Goal: Task Accomplishment & Management: Manage account settings

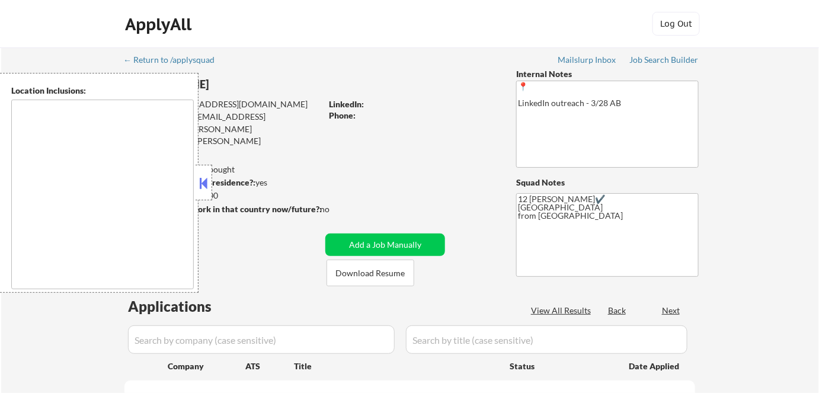
type textarea "Remote US Anywhere in SF Bay Area San Francisco, CA Oakland, CA Berkeley, CA Re…"
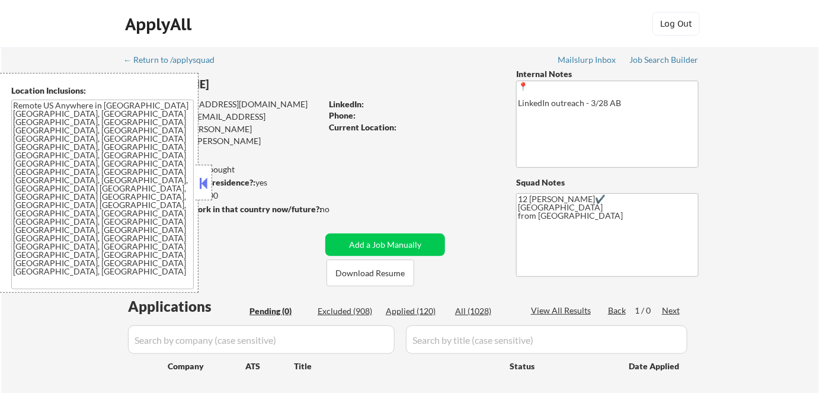
click at [202, 180] on button at bounding box center [203, 183] width 13 height 18
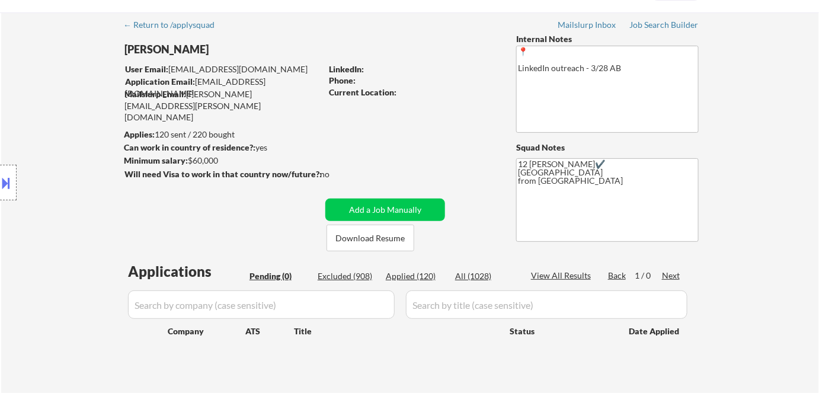
scroll to position [53, 0]
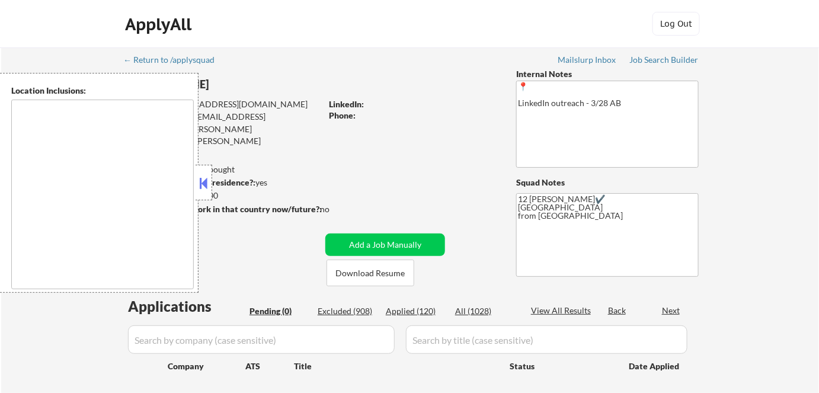
type textarea "Remote US Anywhere in SF Bay Area San Francisco, CA Oakland, CA Berkeley, CA Re…"
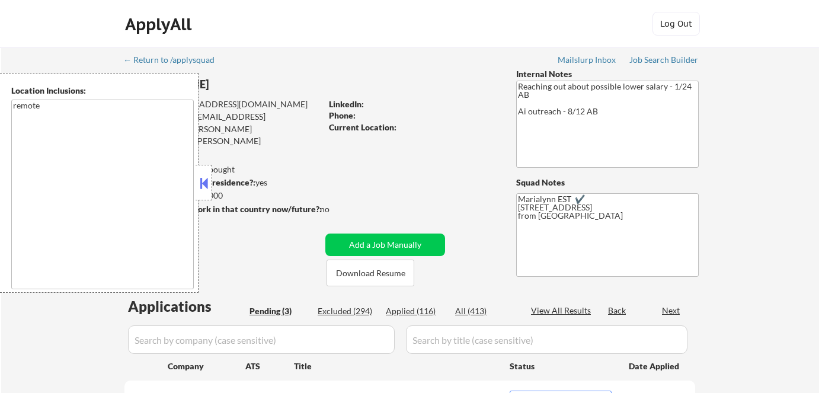
select select ""pending""
click at [210, 186] on button at bounding box center [203, 183] width 13 height 18
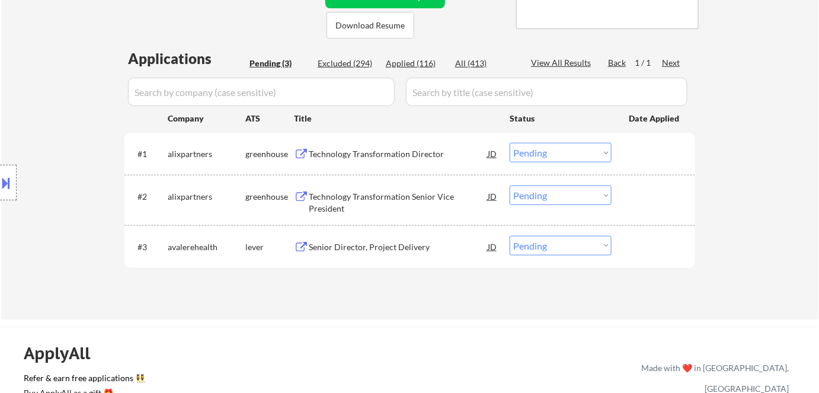
scroll to position [269, 0]
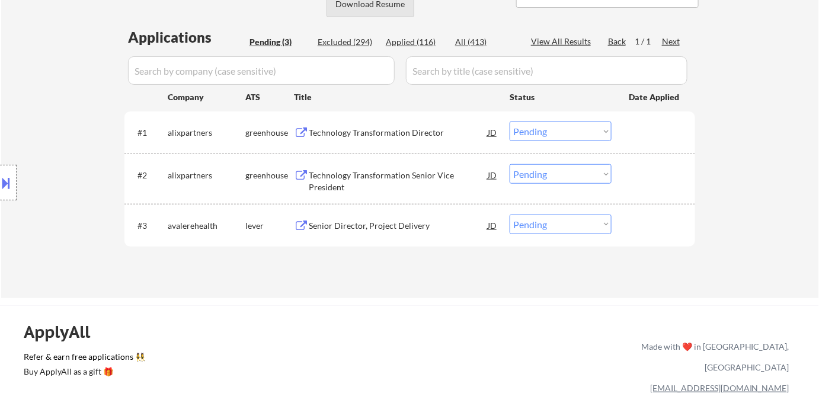
click at [377, 5] on button "Download Resume" at bounding box center [371, 4] width 88 height 27
click at [389, 131] on div "Technology Transformation Director" at bounding box center [398, 133] width 179 height 12
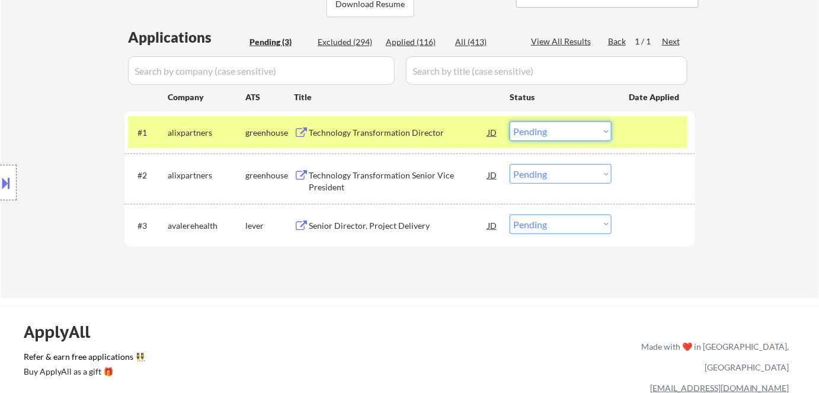
drag, startPoint x: 554, startPoint y: 126, endPoint x: 559, endPoint y: 140, distance: 14.4
click at [554, 129] on select "Choose an option... Pending Applied Excluded (Questions) Excluded (Expired) Exc…" at bounding box center [561, 132] width 102 height 20
click at [510, 122] on select "Choose an option... Pending Applied Excluded (Questions) Excluded (Expired) Exc…" at bounding box center [561, 132] width 102 height 20
click at [423, 177] on div "Technology Transformation Senior Vice President" at bounding box center [398, 181] width 179 height 23
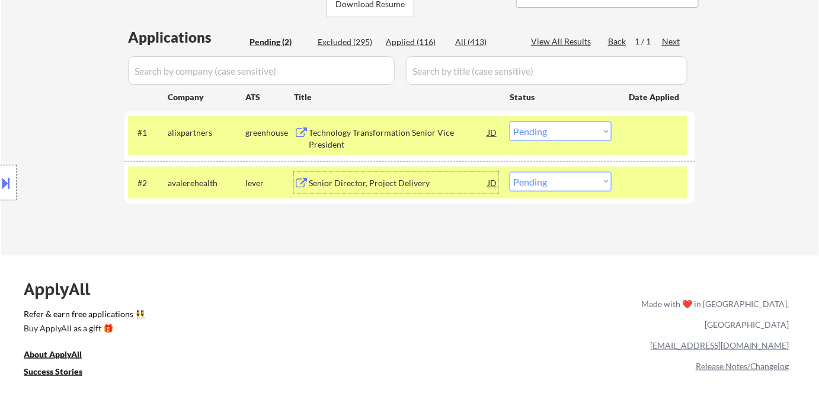
click at [416, 133] on div "Technology Transformation Senior Vice President" at bounding box center [398, 138] width 179 height 23
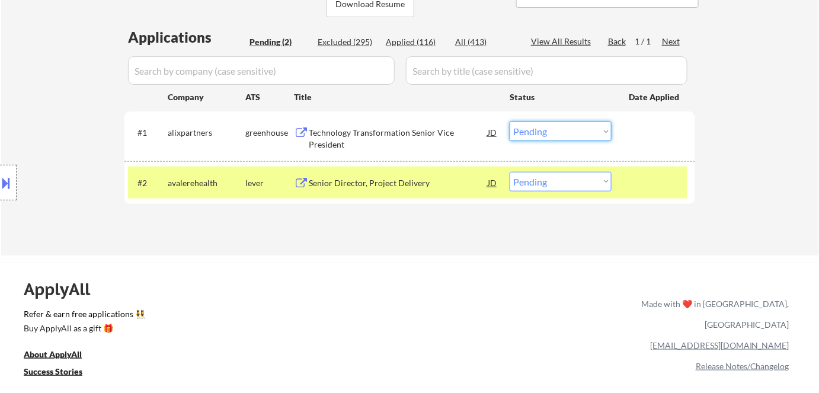
click at [570, 136] on select "Choose an option... Pending Applied Excluded (Questions) Excluded (Expired) Exc…" at bounding box center [561, 132] width 102 height 20
click at [510, 122] on select "Choose an option... Pending Applied Excluded (Questions) Excluded (Expired) Exc…" at bounding box center [561, 132] width 102 height 20
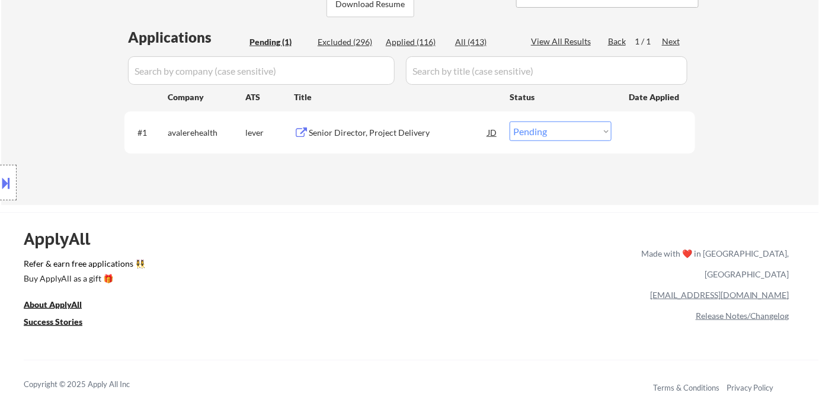
click at [371, 132] on div "Senior Director, Project Delivery" at bounding box center [398, 133] width 179 height 12
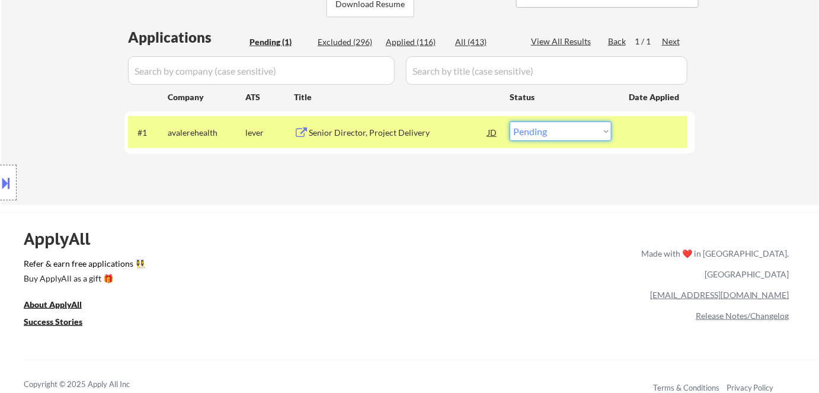
click at [545, 135] on select "Choose an option... Pending Applied Excluded (Questions) Excluded (Expired) Exc…" at bounding box center [561, 132] width 102 height 20
select select ""excluded__bad_match_""
click at [510, 122] on select "Choose an option... Pending Applied Excluded (Questions) Excluded (Expired) Exc…" at bounding box center [561, 132] width 102 height 20
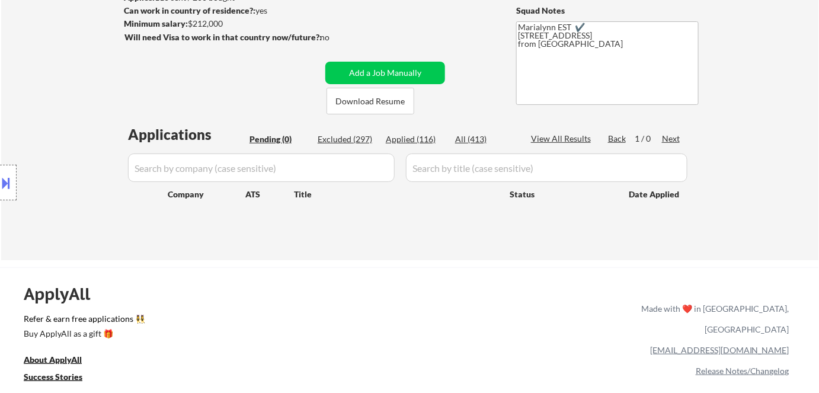
scroll to position [107, 0]
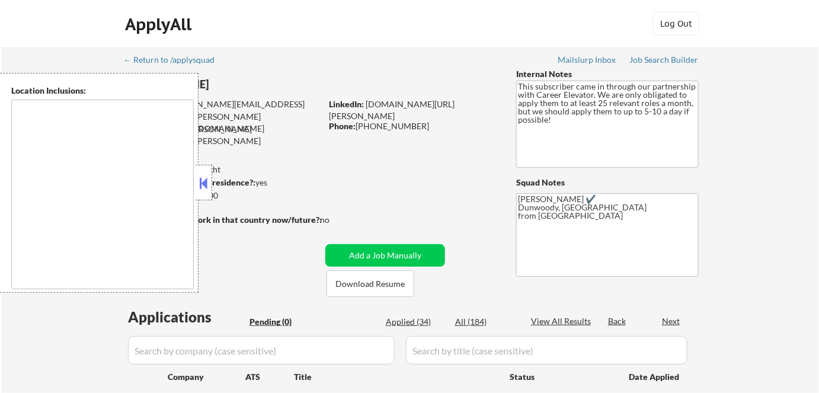
type textarea "[GEOGRAPHIC_DATA], [GEOGRAPHIC_DATA] [GEOGRAPHIC_DATA], [GEOGRAPHIC_DATA] [GEOG…"
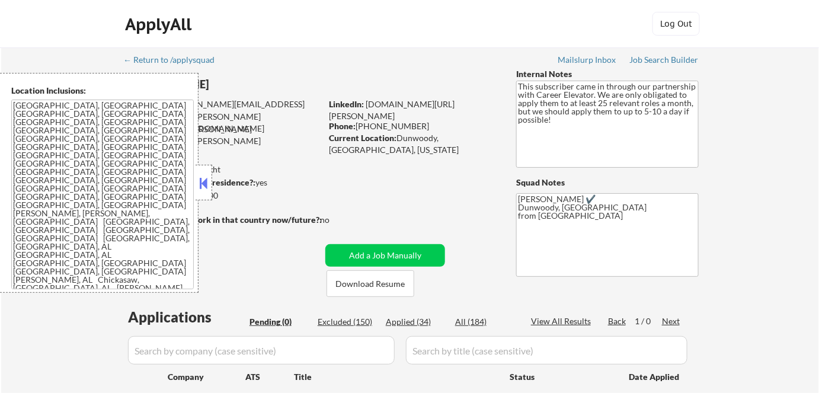
click at [209, 179] on button at bounding box center [203, 183] width 13 height 18
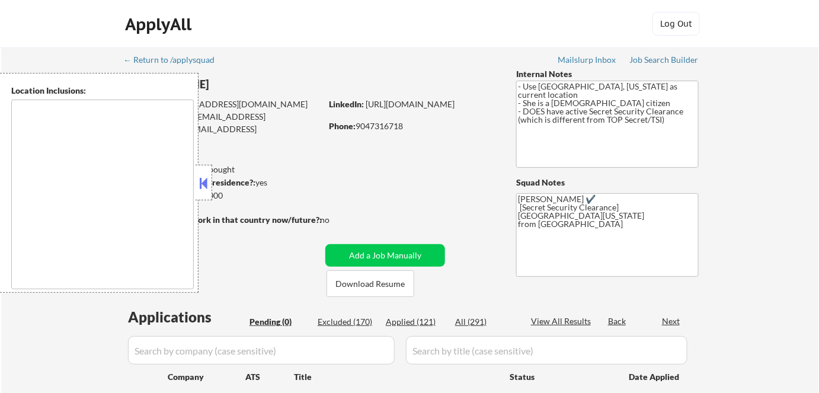
click at [209, 177] on button at bounding box center [203, 183] width 13 height 18
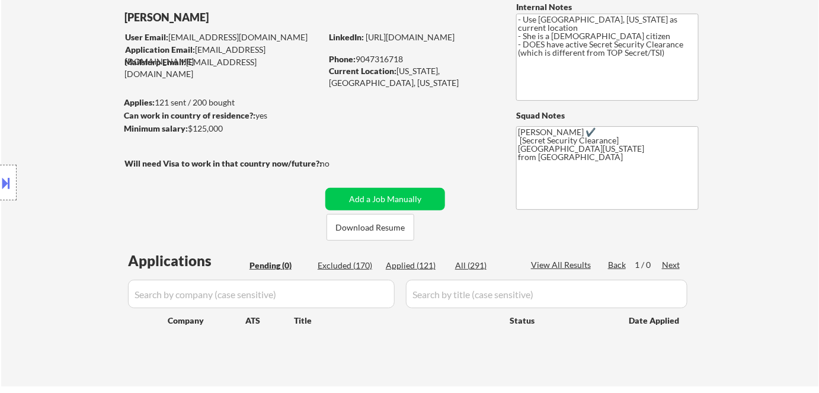
scroll to position [107, 0]
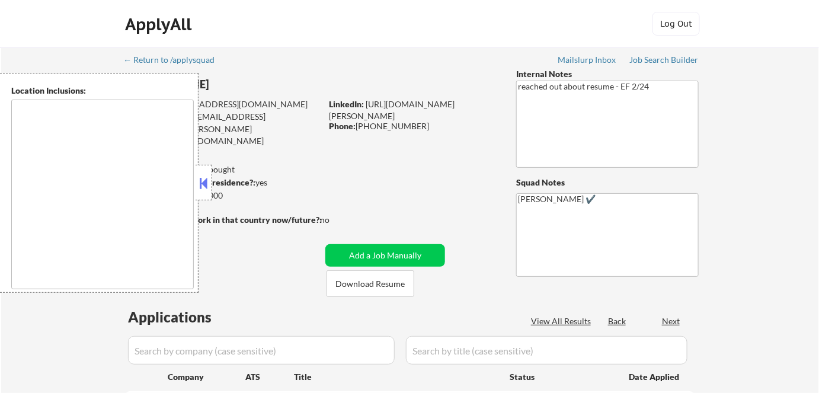
select select ""pending""
click at [202, 185] on button at bounding box center [203, 183] width 13 height 18
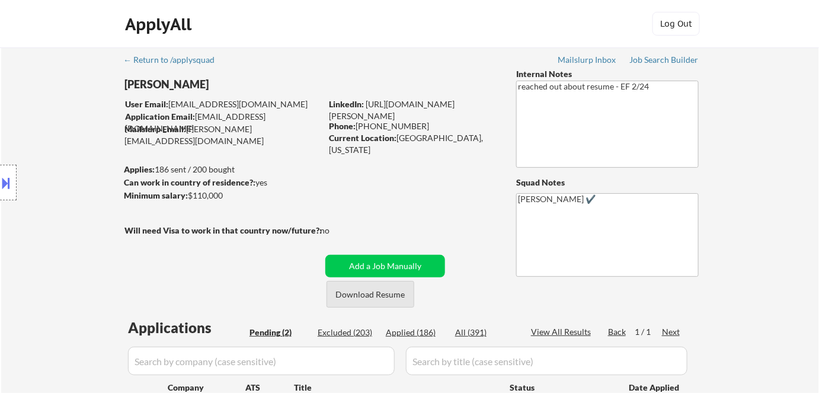
click at [387, 293] on button "Download Resume" at bounding box center [371, 294] width 88 height 27
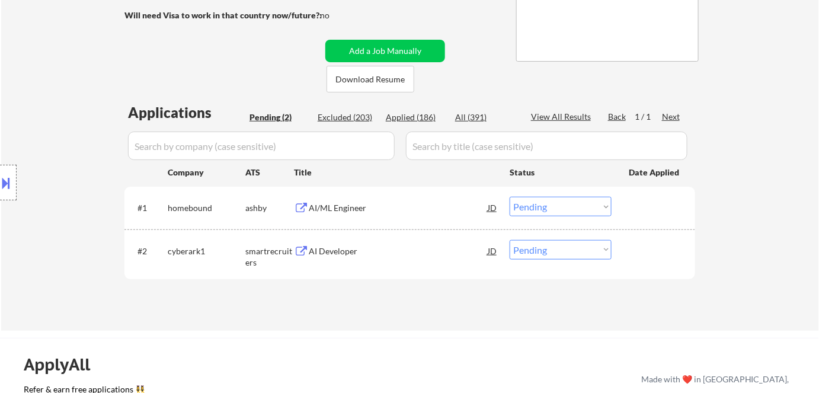
click at [338, 208] on div "AI/ML Engineer" at bounding box center [398, 208] width 179 height 12
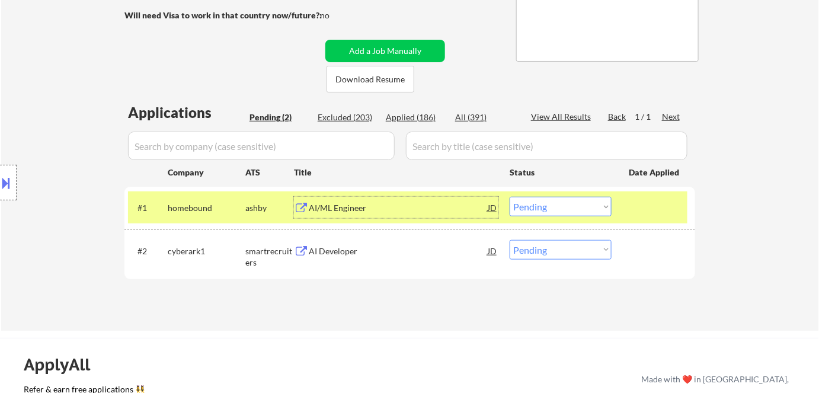
scroll to position [0, 0]
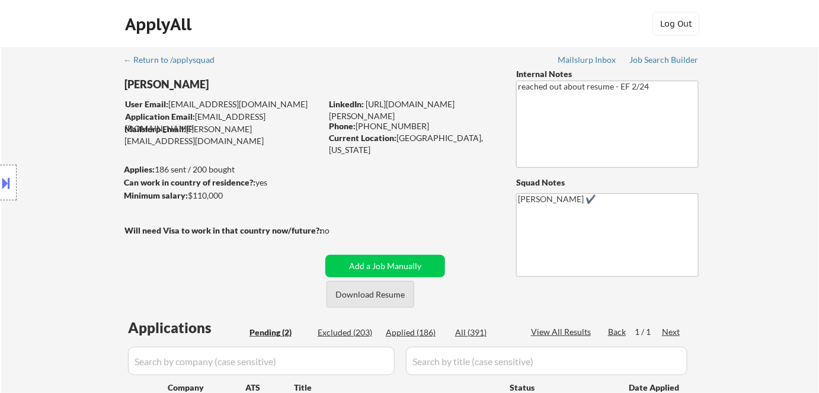
click at [392, 302] on button "Download Resume" at bounding box center [371, 294] width 88 height 27
click at [446, 101] on link "https://www.linkedin.com/in/carlo-miguel-hernandez-331a467a/" at bounding box center [392, 110] width 126 height 22
drag, startPoint x: 400, startPoint y: 136, endPoint x: 453, endPoint y: 149, distance: 54.8
click at [455, 148] on div "Current Location: Inver Grove Heights, Minnesota" at bounding box center [413, 143] width 168 height 23
copy div "Inver Grove Heights, Minnesota"
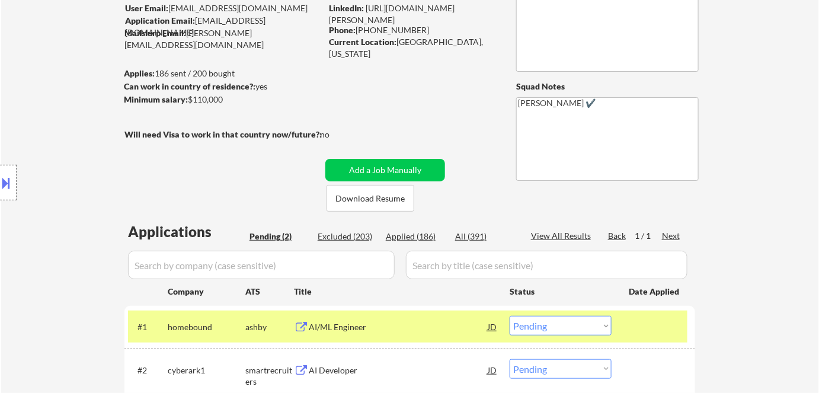
scroll to position [215, 0]
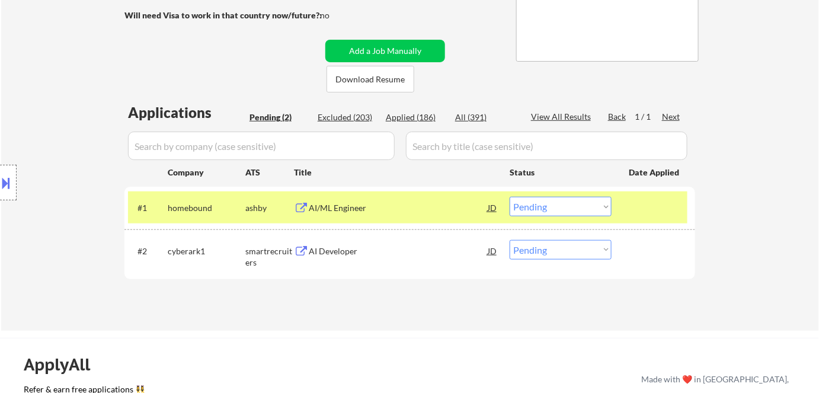
click at [547, 207] on select "Choose an option... Pending Applied Excluded (Questions) Excluded (Expired) Exc…" at bounding box center [561, 207] width 102 height 20
click at [510, 197] on select "Choose an option... Pending Applied Excluded (Questions) Excluded (Expired) Exc…" at bounding box center [561, 207] width 102 height 20
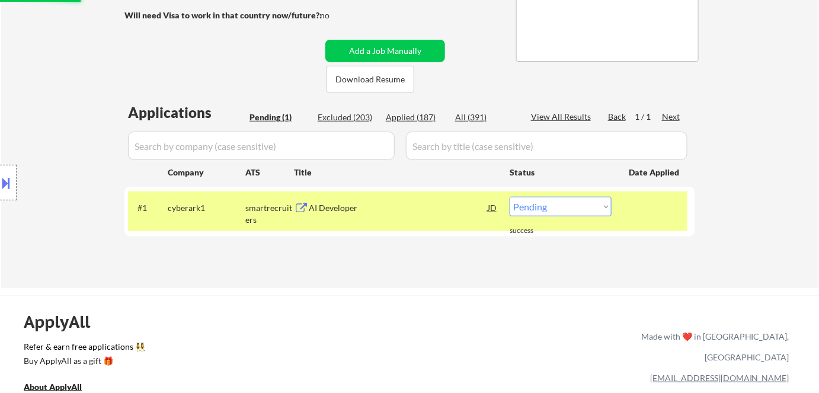
click at [325, 251] on div "Applications Pending (1) Excluded (203) Applied (187) All (391) View All Result…" at bounding box center [410, 184] width 571 height 163
click at [333, 209] on div "AI Developer" at bounding box center [398, 208] width 179 height 12
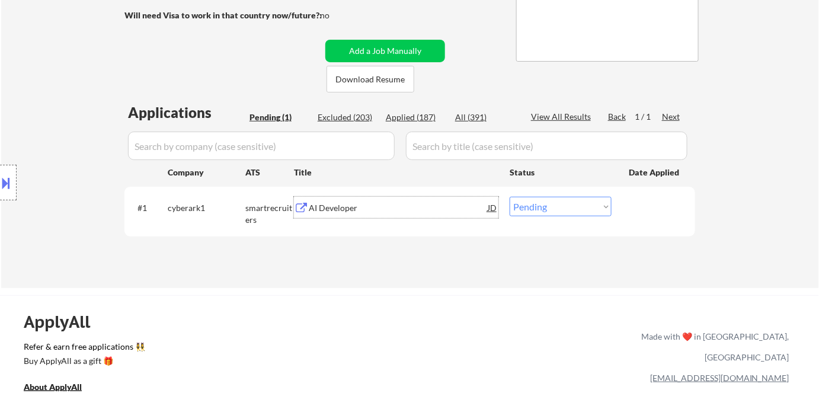
scroll to position [0, 0]
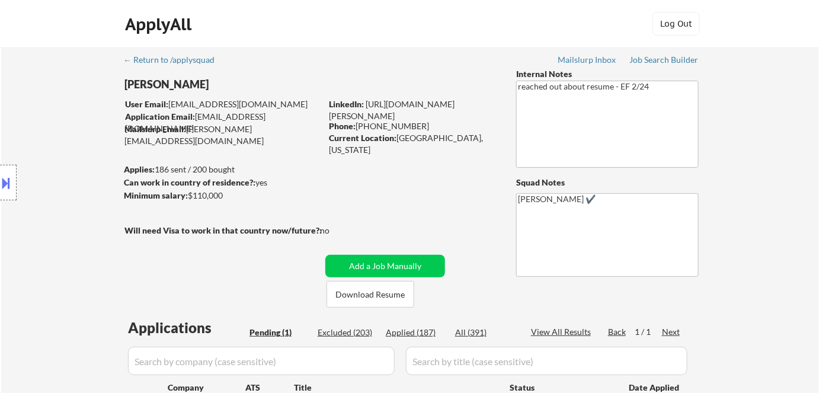
drag, startPoint x: 396, startPoint y: 138, endPoint x: 406, endPoint y: 149, distance: 15.1
click at [406, 149] on div "Current Location: Inver Grove Heights, Minnesota" at bounding box center [413, 143] width 168 height 23
copy div "Inver Grove Heights, Minnesota"
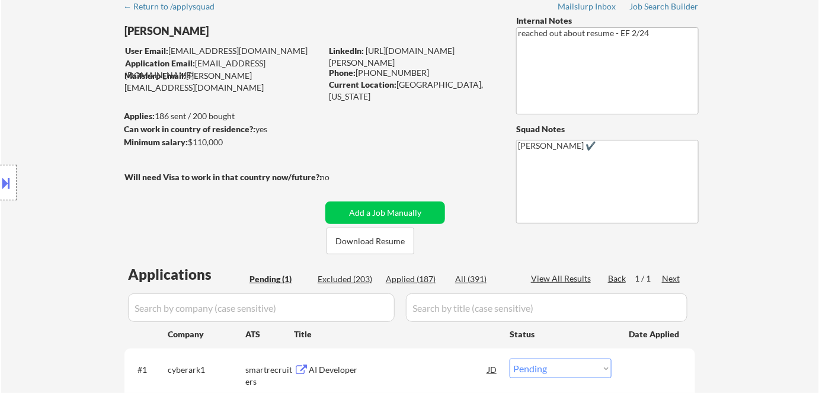
scroll to position [215, 0]
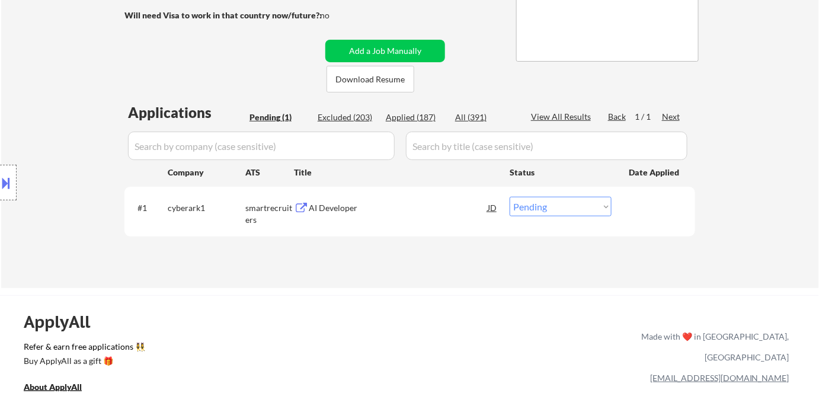
drag, startPoint x: 580, startPoint y: 202, endPoint x: 581, endPoint y: 213, distance: 11.9
click at [582, 203] on select "Choose an option... Pending Applied Excluded (Questions) Excluded (Expired) Exc…" at bounding box center [561, 207] width 102 height 20
select select ""applied""
click at [510, 197] on select "Choose an option... Pending Applied Excluded (Questions) Excluded (Expired) Exc…" at bounding box center [561, 207] width 102 height 20
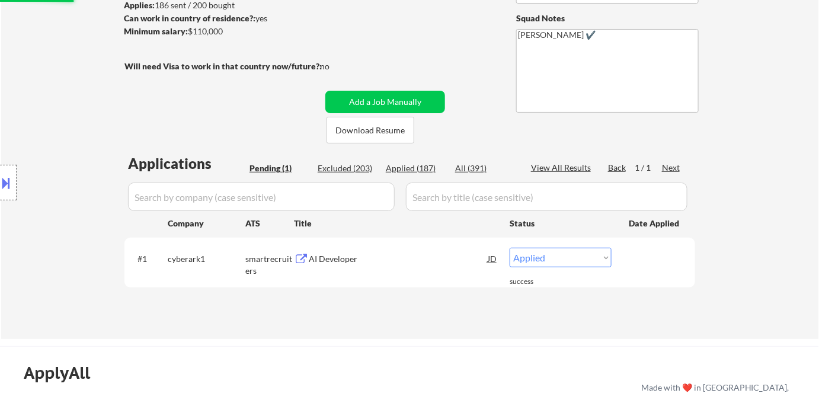
scroll to position [53, 0]
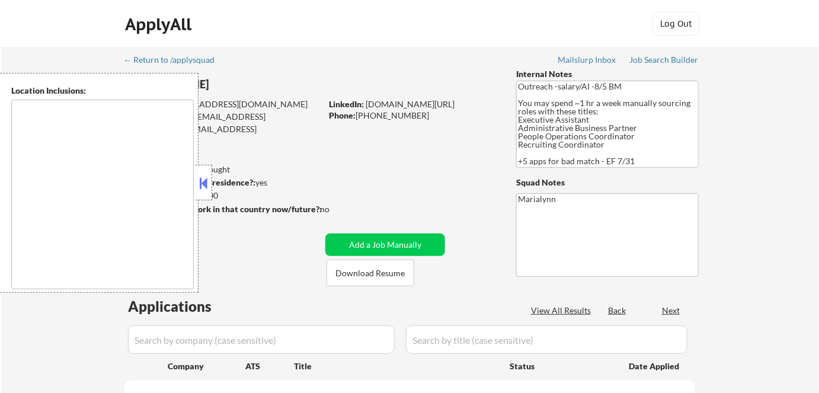
type textarea "[GEOGRAPHIC_DATA], [GEOGRAPHIC_DATA], [GEOGRAPHIC_DATA] [GEOGRAPHIC_DATA], [GEO…"
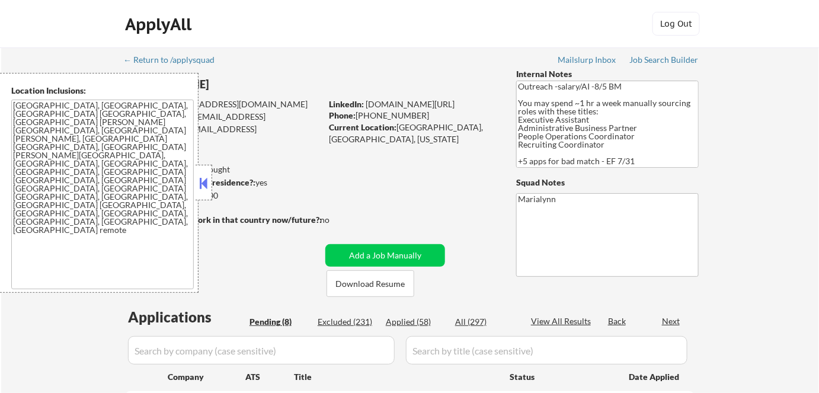
select select ""pending""
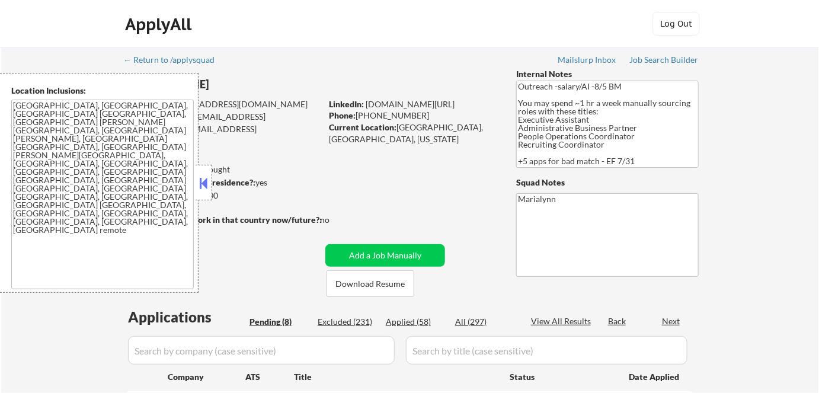
select select ""pending""
click at [200, 185] on button at bounding box center [203, 183] width 13 height 18
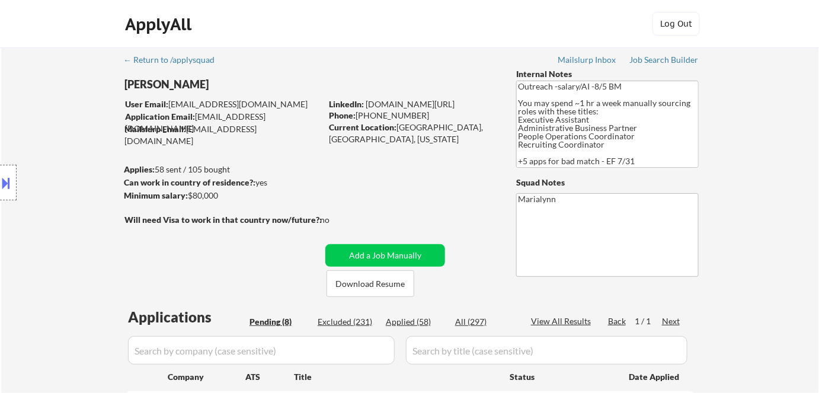
scroll to position [107, 0]
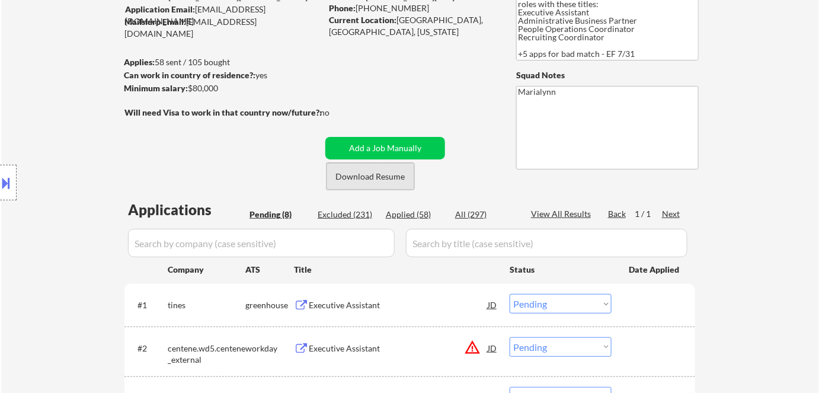
click at [391, 177] on button "Download Resume" at bounding box center [371, 176] width 88 height 27
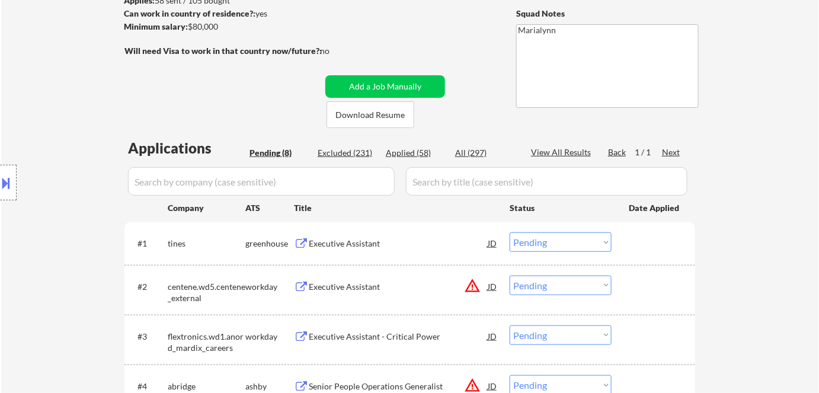
scroll to position [215, 0]
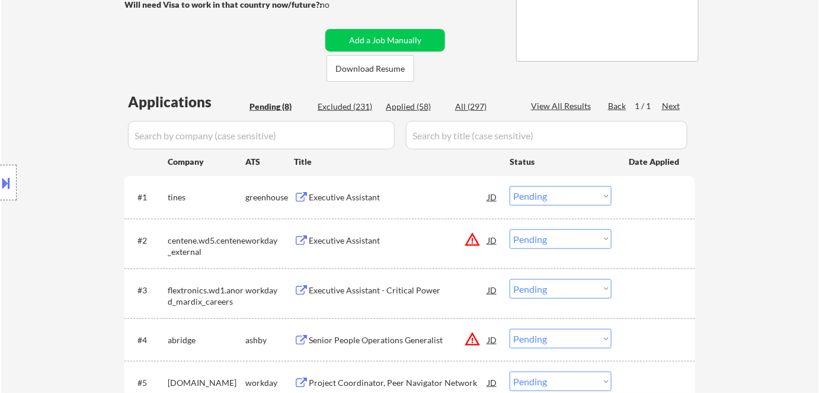
click at [346, 196] on div "Executive Assistant" at bounding box center [398, 198] width 179 height 12
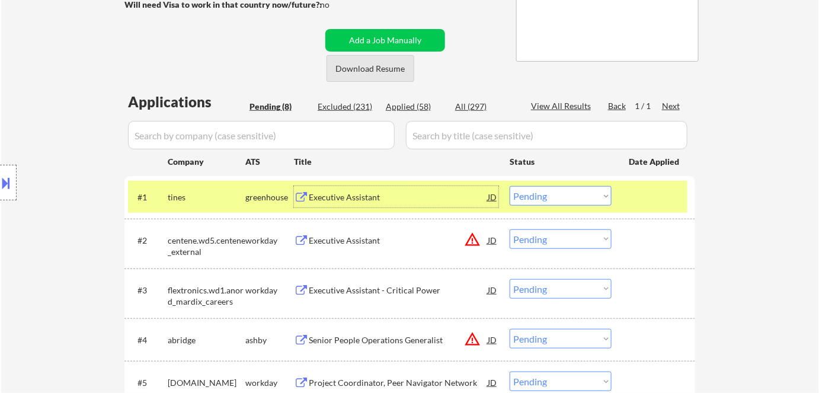
click at [352, 73] on button "Download Resume" at bounding box center [371, 68] width 88 height 27
click at [545, 196] on select "Choose an option... Pending Applied Excluded (Questions) Excluded (Expired) Exc…" at bounding box center [561, 196] width 102 height 20
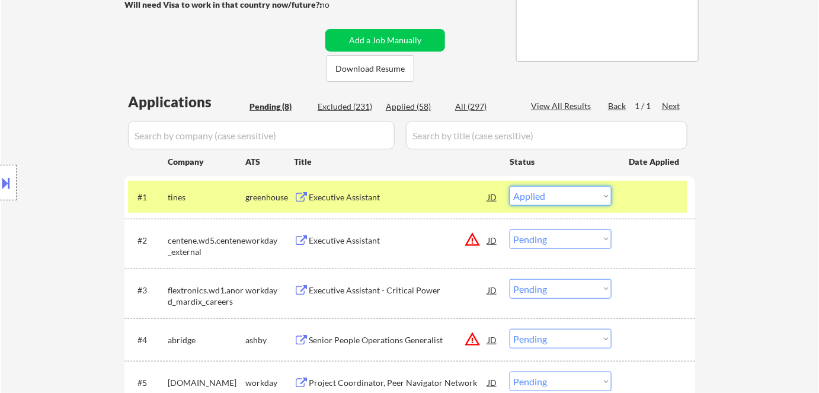
click at [510, 186] on select "Choose an option... Pending Applied Excluded (Questions) Excluded (Expired) Exc…" at bounding box center [561, 196] width 102 height 20
select select ""pending""
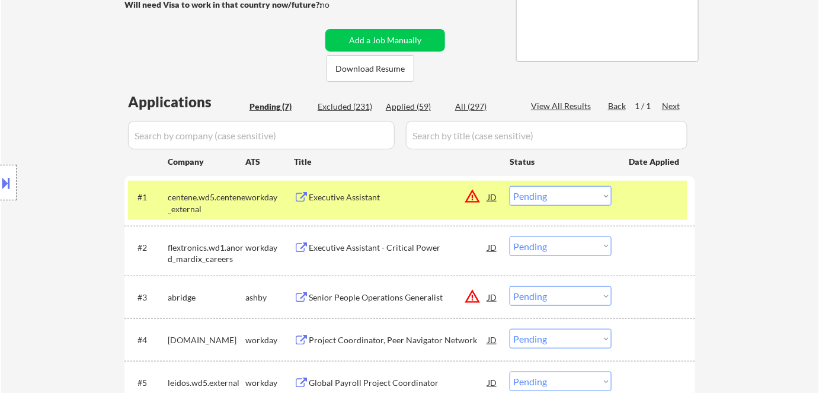
scroll to position [269, 0]
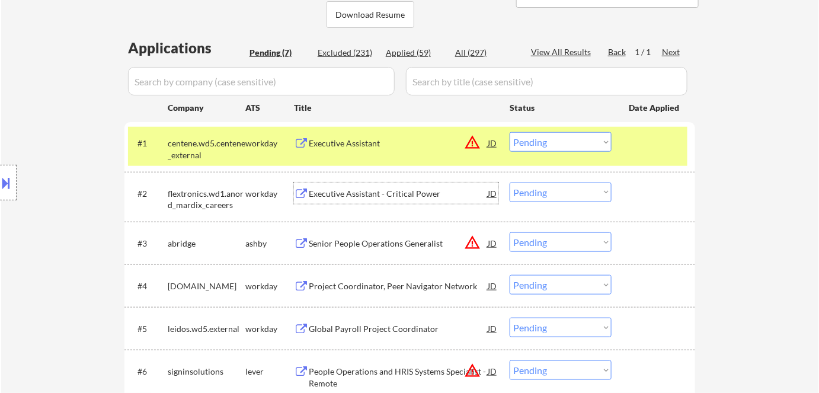
click at [348, 194] on div "Executive Assistant - Critical Power" at bounding box center [398, 194] width 179 height 12
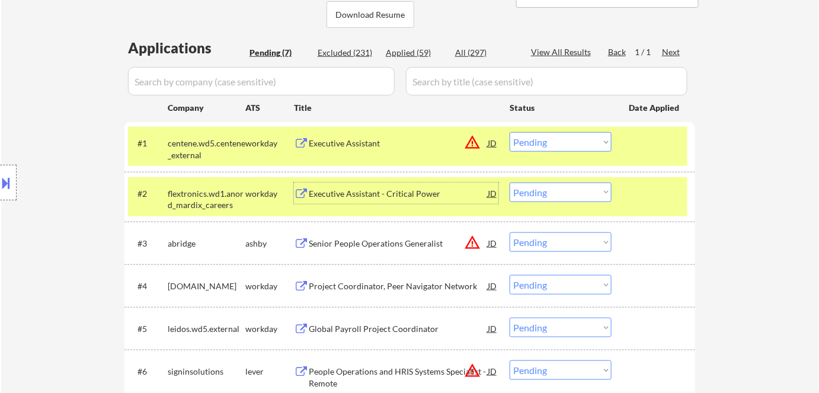
click at [259, 148] on div "workday" at bounding box center [269, 144] width 49 height 12
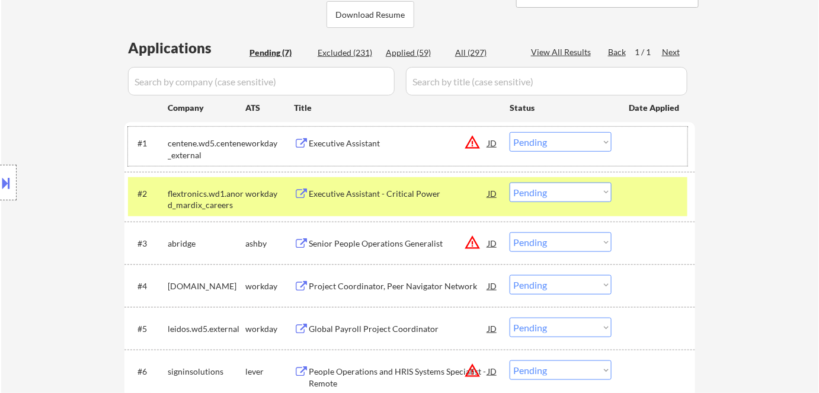
click at [547, 195] on select "Choose an option... Pending Applied Excluded (Questions) Excluded (Expired) Exc…" at bounding box center [561, 193] width 102 height 20
click at [510, 183] on select "Choose an option... Pending Applied Excluded (Questions) Excluded (Expired) Exc…" at bounding box center [561, 193] width 102 height 20
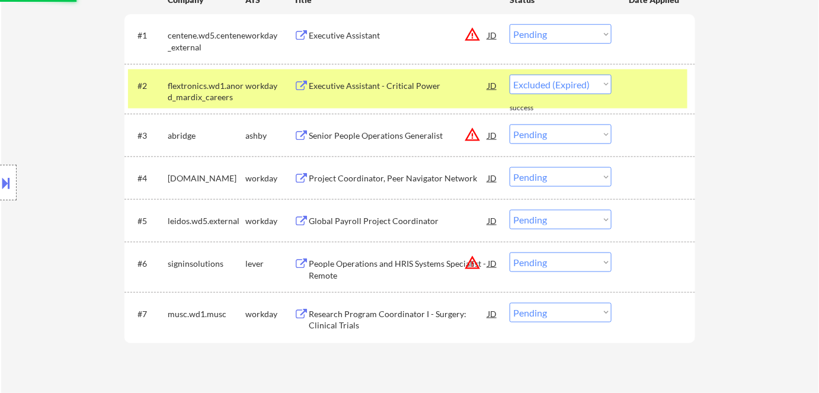
select select ""pending""
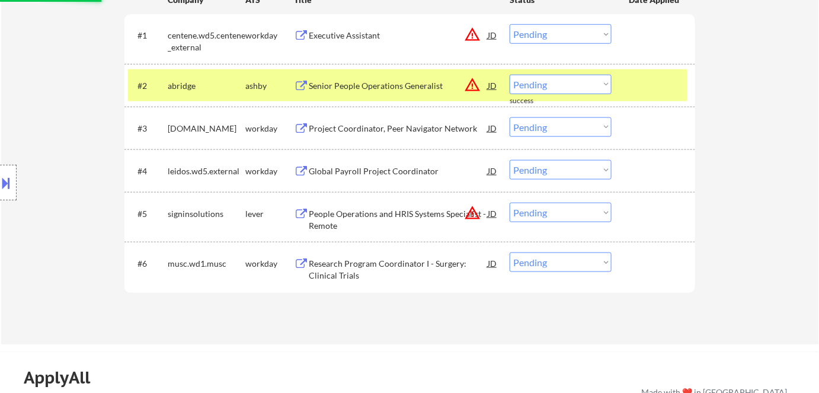
click at [250, 86] on div "ashby" at bounding box center [269, 86] width 49 height 12
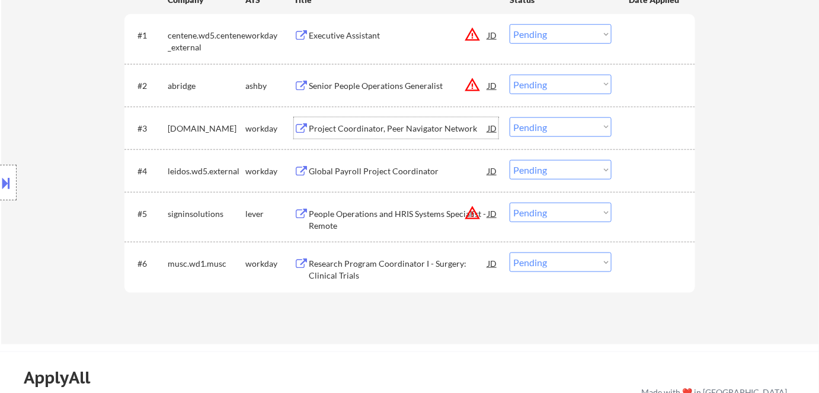
click at [412, 130] on div "Project Coordinator, Peer Navigator Network" at bounding box center [398, 129] width 179 height 12
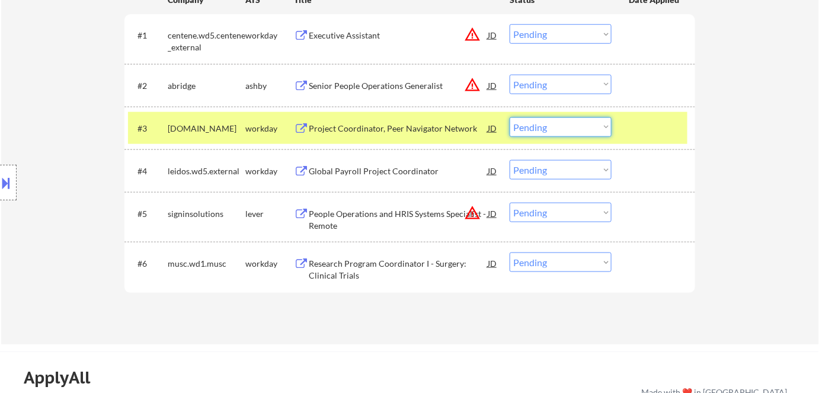
click at [569, 125] on select "Choose an option... Pending Applied Excluded (Questions) Excluded (Expired) Exc…" at bounding box center [561, 127] width 102 height 20
click at [510, 117] on select "Choose an option... Pending Applied Excluded (Questions) Excluded (Expired) Exc…" at bounding box center [561, 127] width 102 height 20
click at [382, 170] on div "Global Payroll Project Coordinator" at bounding box center [398, 171] width 179 height 12
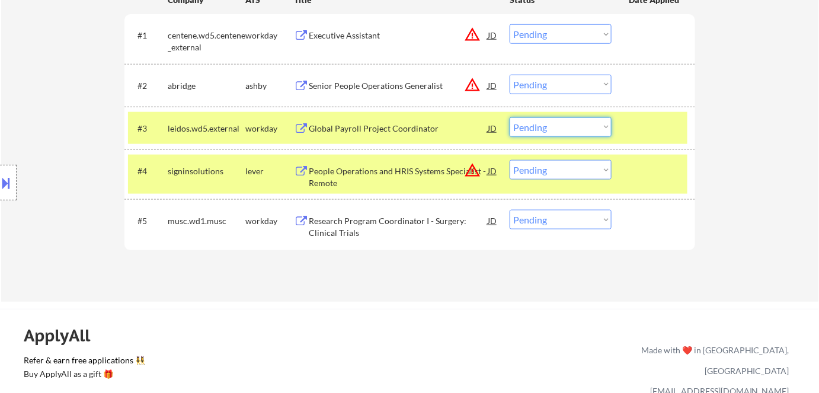
click at [553, 129] on select "Choose an option... Pending Applied Excluded (Questions) Excluded (Expired) Exc…" at bounding box center [561, 127] width 102 height 20
click at [567, 129] on select "Choose an option... Pending Applied Excluded (Questions) Excluded (Expired) Exc…" at bounding box center [561, 127] width 102 height 20
click at [510, 117] on select "Choose an option... Pending Applied Excluded (Questions) Excluded (Expired) Exc…" at bounding box center [561, 127] width 102 height 20
click at [250, 166] on div "lever" at bounding box center [269, 171] width 49 height 12
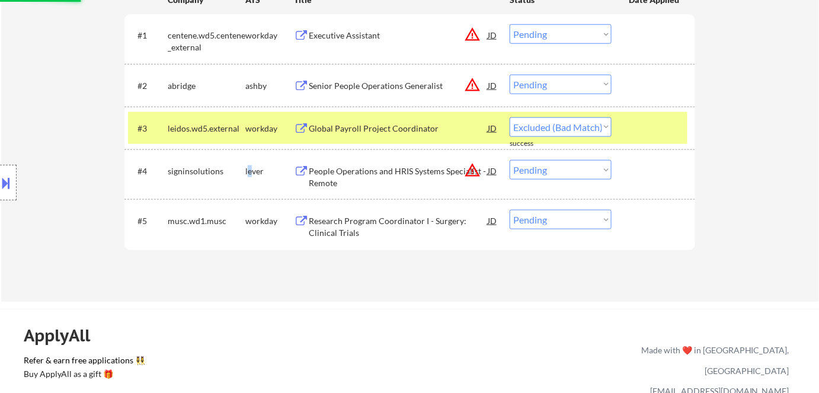
select select ""pending""
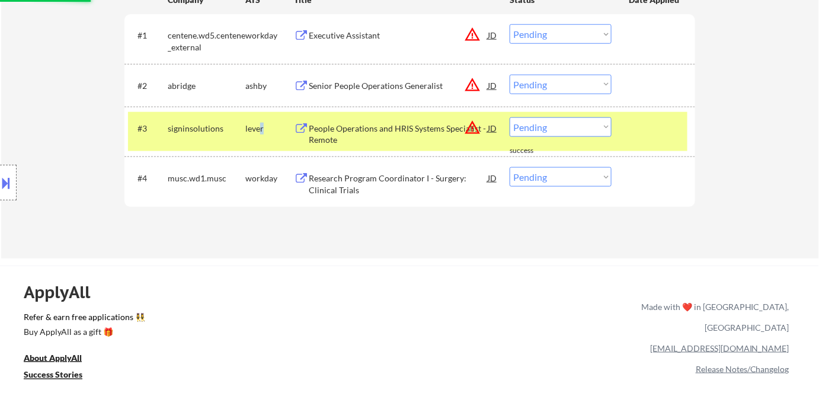
click at [264, 135] on div "lever" at bounding box center [269, 127] width 49 height 21
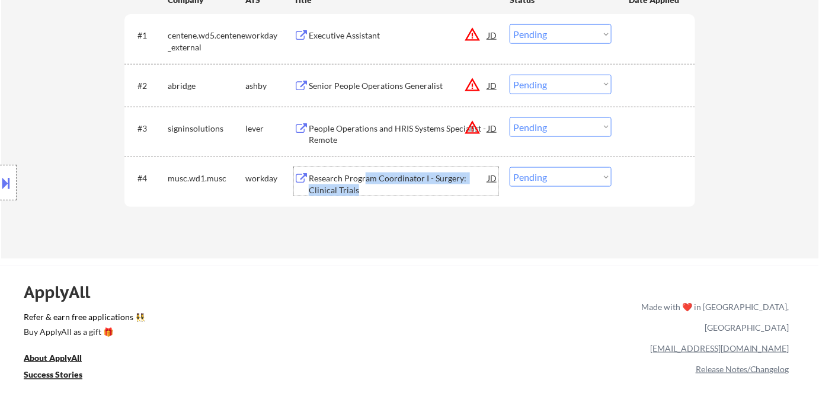
click at [363, 181] on div "Research Program Coordinator I - Surgery: Clinical Trials" at bounding box center [398, 184] width 179 height 23
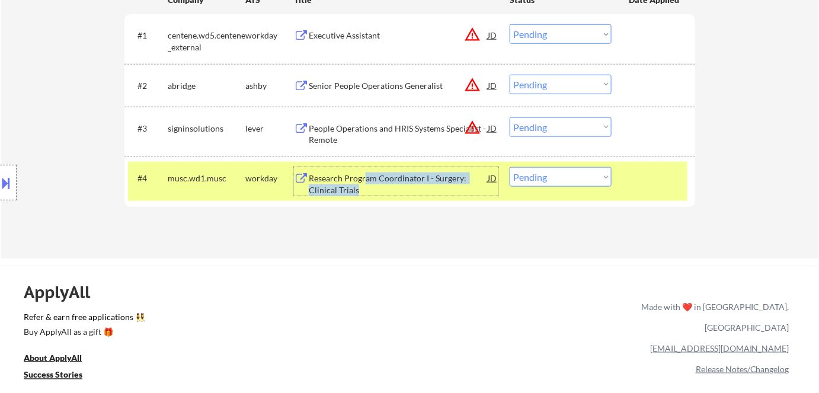
click at [559, 182] on select "Choose an option... Pending Applied Excluded (Questions) Excluded (Expired) Exc…" at bounding box center [561, 177] width 102 height 20
select select ""excluded__bad_match_""
click at [510, 167] on select "Choose an option... Pending Applied Excluded (Questions) Excluded (Expired) Exc…" at bounding box center [561, 177] width 102 height 20
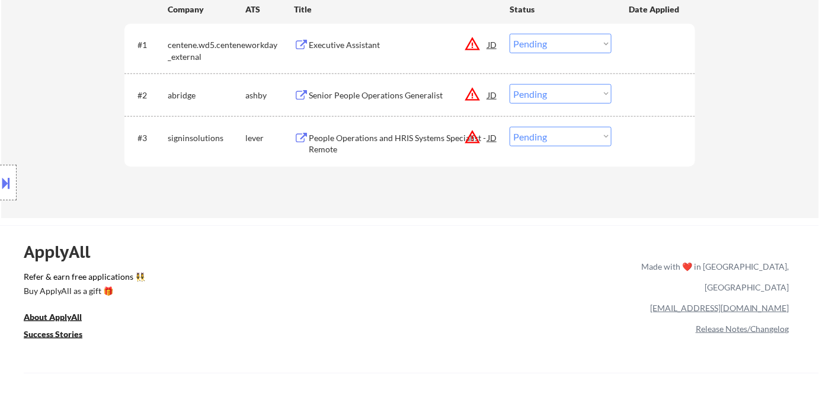
scroll to position [215, 0]
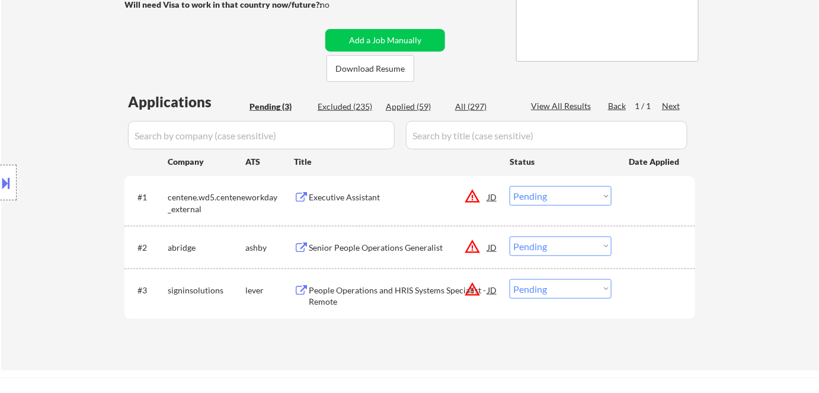
click at [356, 196] on div "Executive Assistant" at bounding box center [398, 198] width 179 height 12
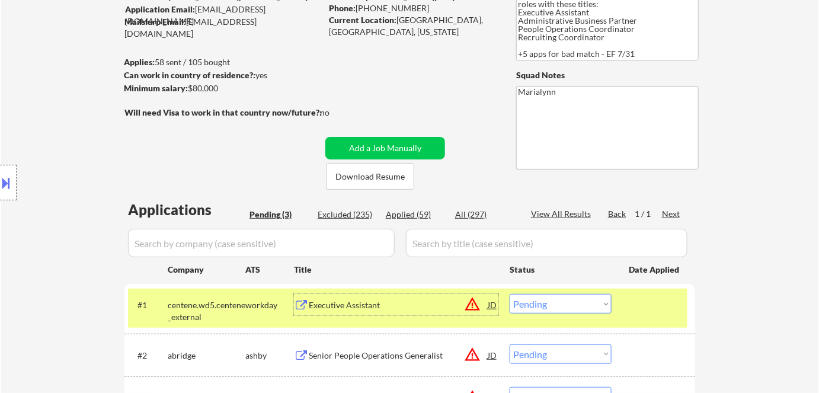
scroll to position [161, 0]
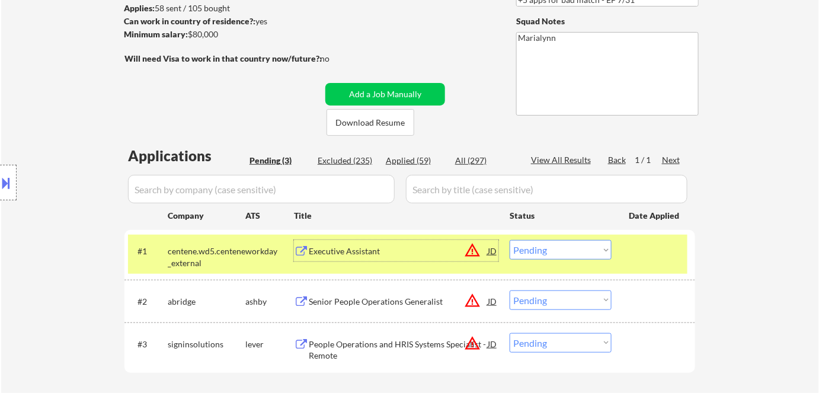
drag, startPoint x: 578, startPoint y: 245, endPoint x: 585, endPoint y: 252, distance: 9.2
click at [579, 246] on select "Choose an option... Pending Applied Excluded (Questions) Excluded (Expired) Exc…" at bounding box center [561, 250] width 102 height 20
click at [510, 240] on select "Choose an option... Pending Applied Excluded (Questions) Excluded (Expired) Exc…" at bounding box center [561, 250] width 102 height 20
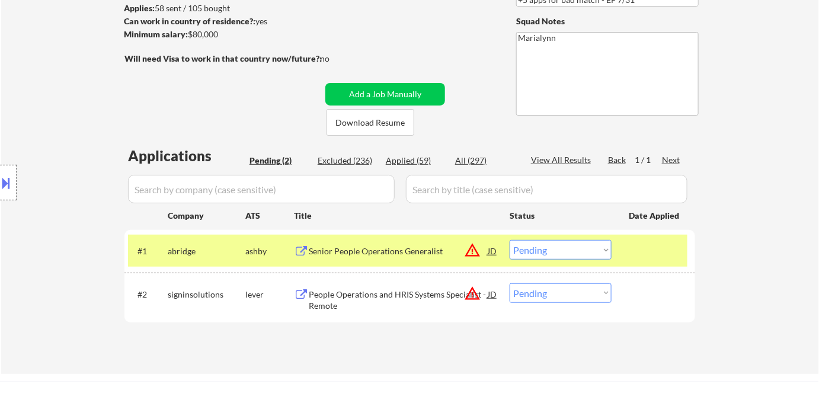
click at [389, 248] on div "Senior People Operations Generalist" at bounding box center [398, 251] width 179 height 12
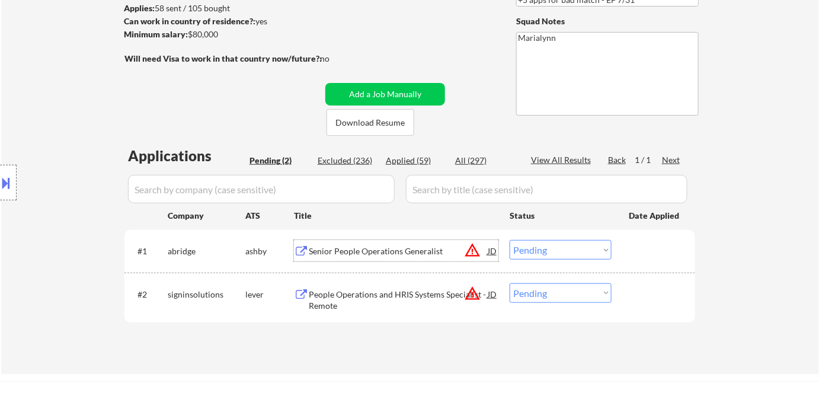
drag, startPoint x: 545, startPoint y: 248, endPoint x: 550, endPoint y: 266, distance: 17.8
click at [546, 250] on select "Choose an option... Pending Applied Excluded (Questions) Excluded (Expired) Exc…" at bounding box center [561, 250] width 102 height 20
click at [510, 240] on select "Choose an option... Pending Applied Excluded (Questions) Excluded (Expired) Exc…" at bounding box center [561, 250] width 102 height 20
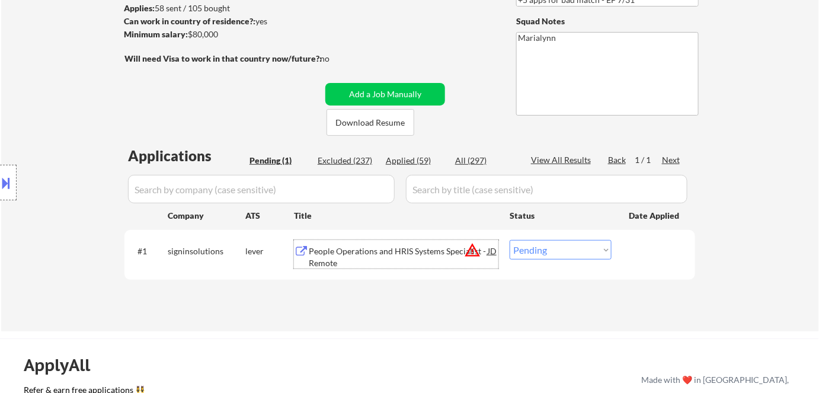
click at [417, 245] on div "People Operations and HRIS Systems Specialist - Remote" at bounding box center [398, 256] width 179 height 23
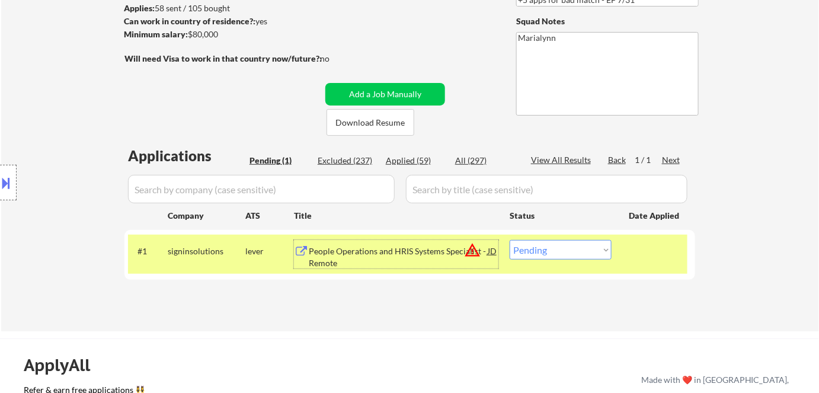
drag, startPoint x: 579, startPoint y: 251, endPoint x: 587, endPoint y: 267, distance: 18.0
click at [579, 253] on select "Choose an option... Pending Applied Excluded (Questions) Excluded (Expired) Exc…" at bounding box center [561, 250] width 102 height 20
select select ""excluded__bad_match_""
click at [510, 240] on select "Choose an option... Pending Applied Excluded (Questions) Excluded (Expired) Exc…" at bounding box center [561, 250] width 102 height 20
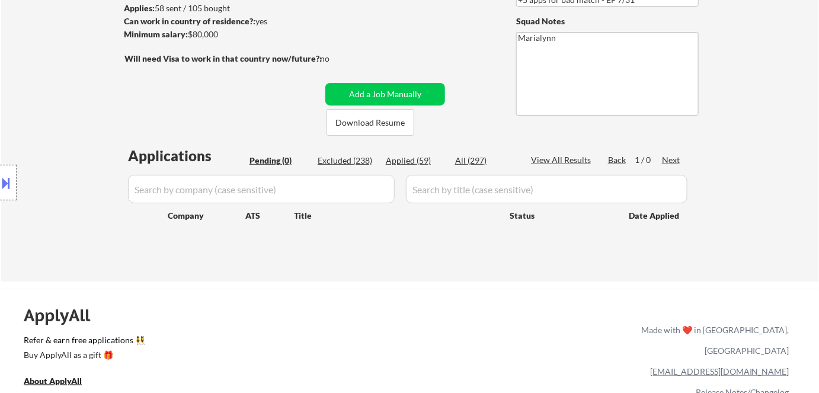
click at [428, 189] on input "input" at bounding box center [547, 189] width 282 height 28
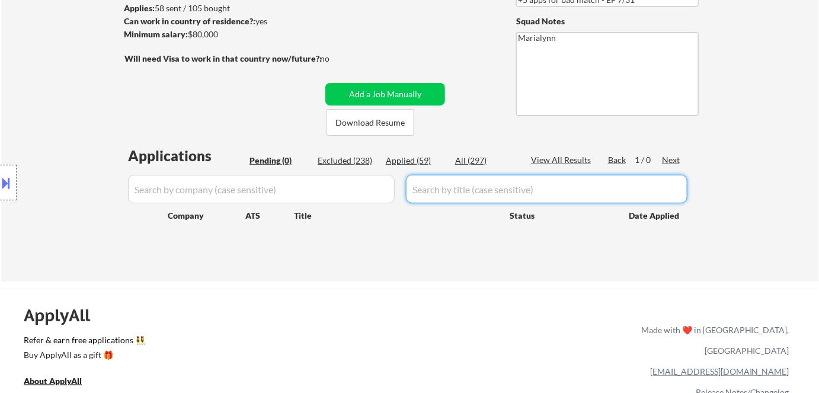
paste input "Executive Assistant"
type input "Executive Assistant"
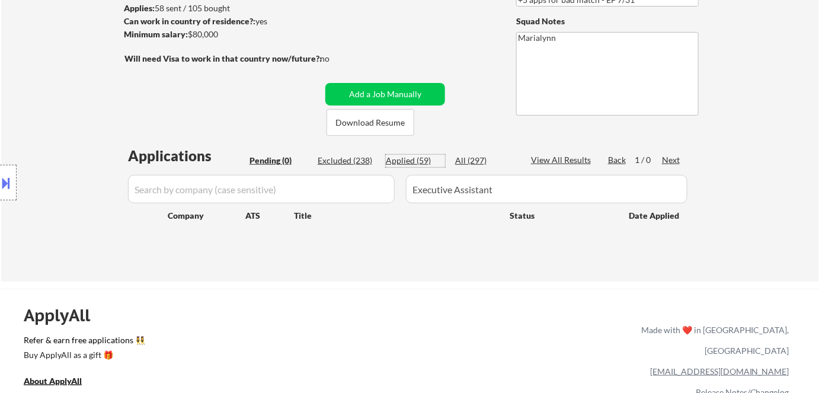
click at [397, 158] on div "Applied (59)" at bounding box center [415, 161] width 59 height 12
select select ""applied""
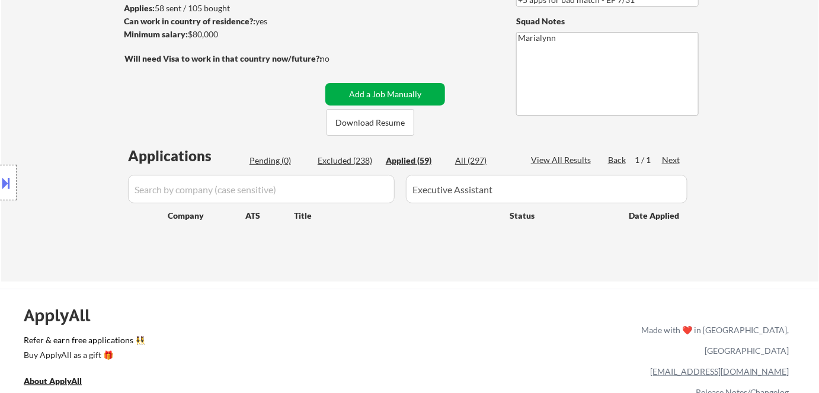
select select ""applied""
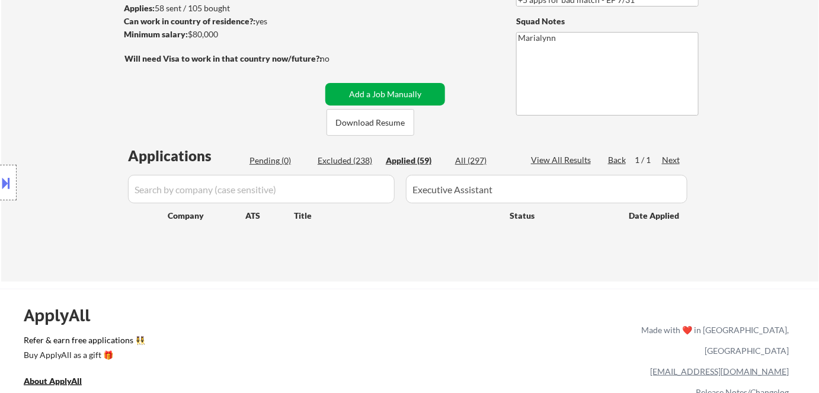
select select ""applied""
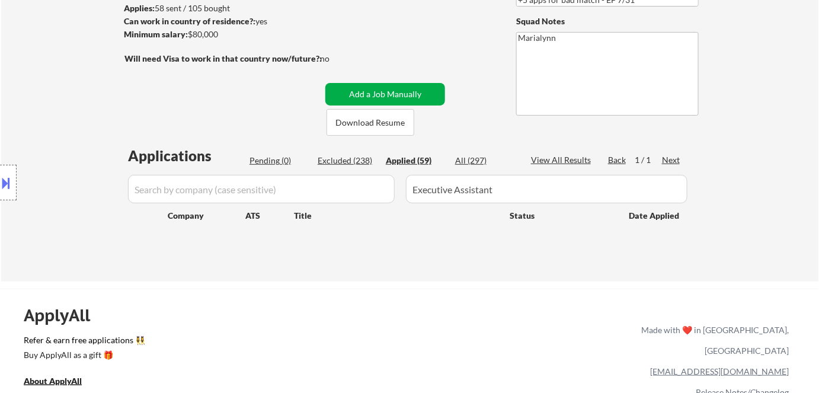
select select ""applied""
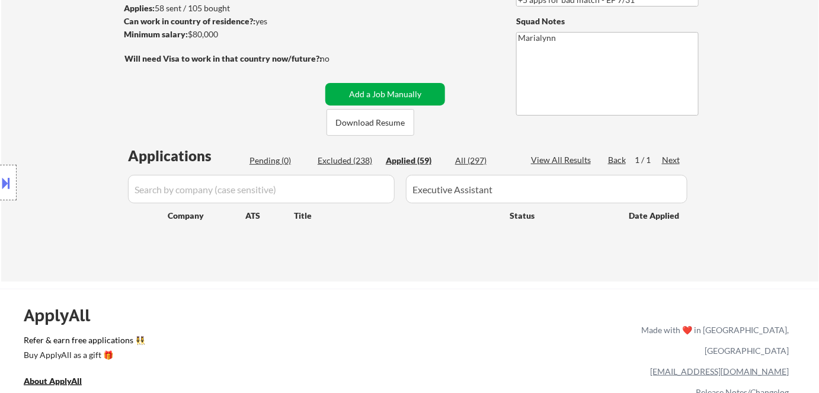
select select ""applied""
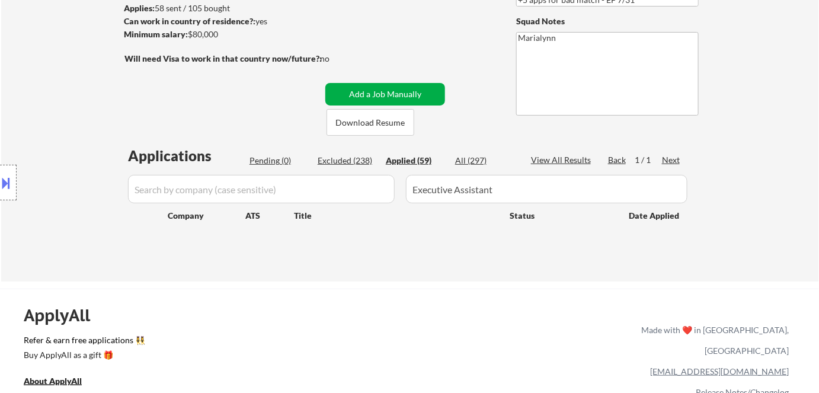
select select ""applied""
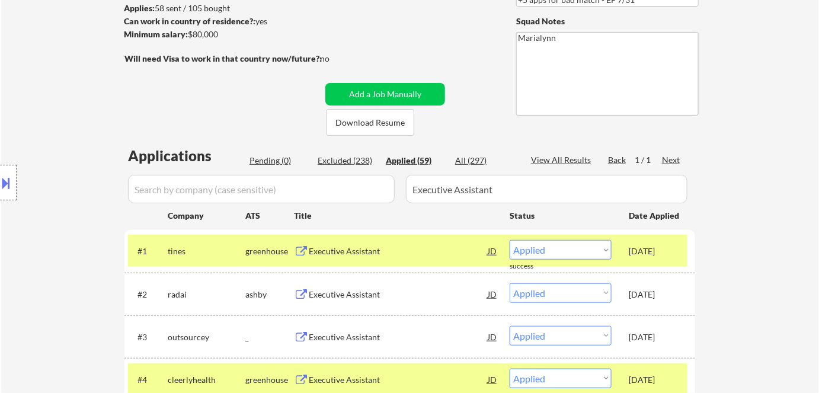
scroll to position [269, 0]
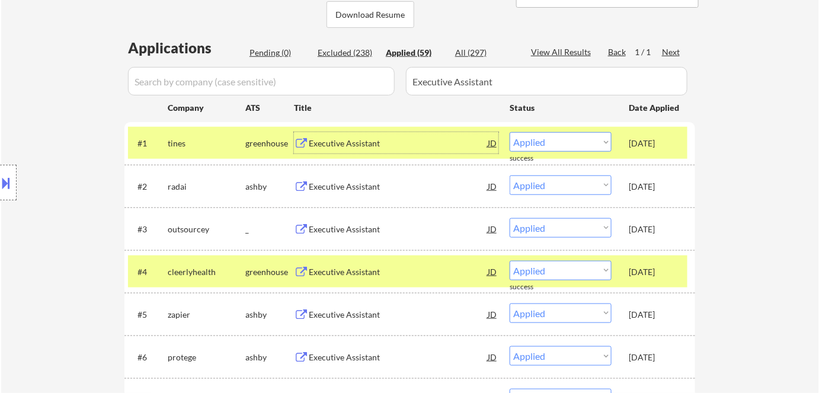
click at [327, 145] on div "Executive Assistant" at bounding box center [398, 144] width 179 height 12
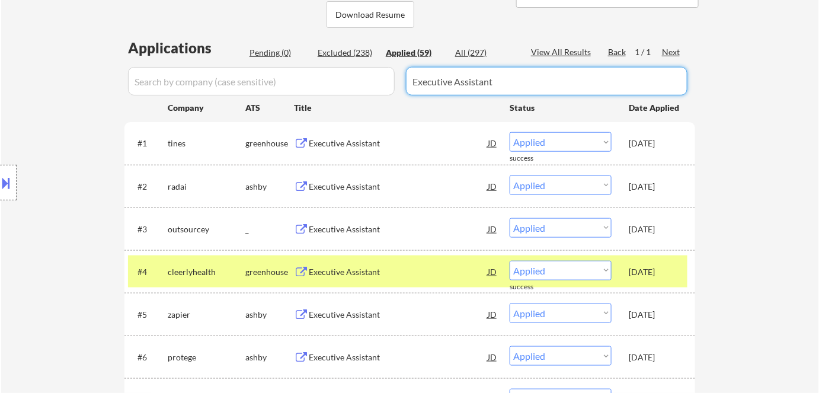
drag, startPoint x: 513, startPoint y: 89, endPoint x: 251, endPoint y: 82, distance: 262.7
click at [251, 82] on div at bounding box center [410, 81] width 571 height 28
paste input "Executive Assistant - Critical Power"
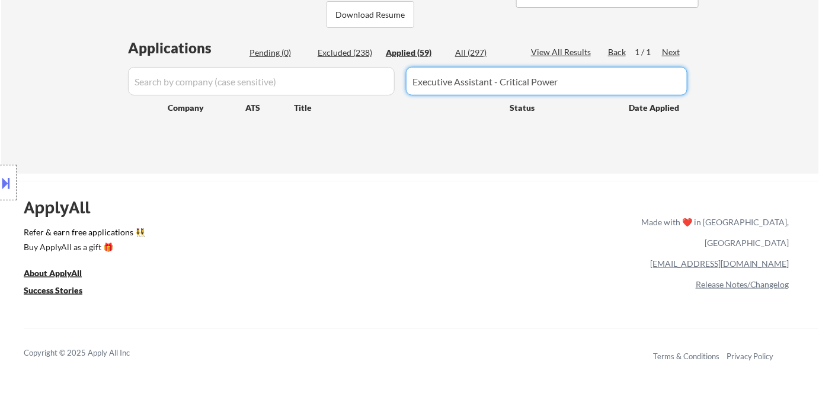
type input "Executive Assistant - Critical Power"
click at [412, 54] on div "Applied (59)" at bounding box center [415, 53] width 59 height 12
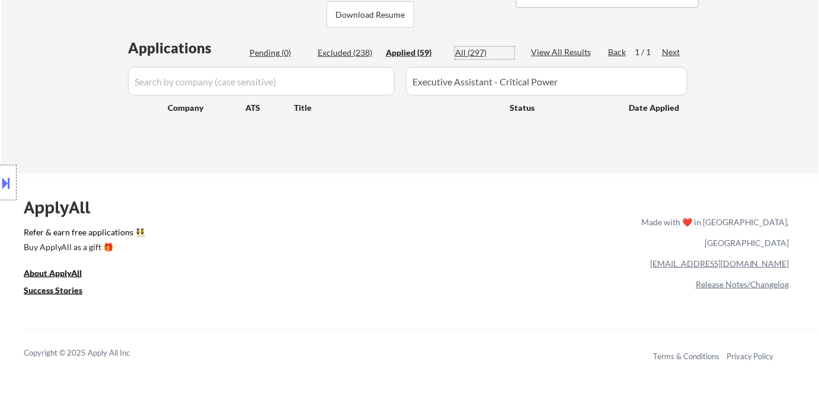
drag, startPoint x: 463, startPoint y: 51, endPoint x: 419, endPoint y: 57, distance: 44.9
click at [462, 51] on div "All (297)" at bounding box center [484, 53] width 59 height 12
click at [411, 57] on div "Applied (59)" at bounding box center [415, 53] width 59 height 12
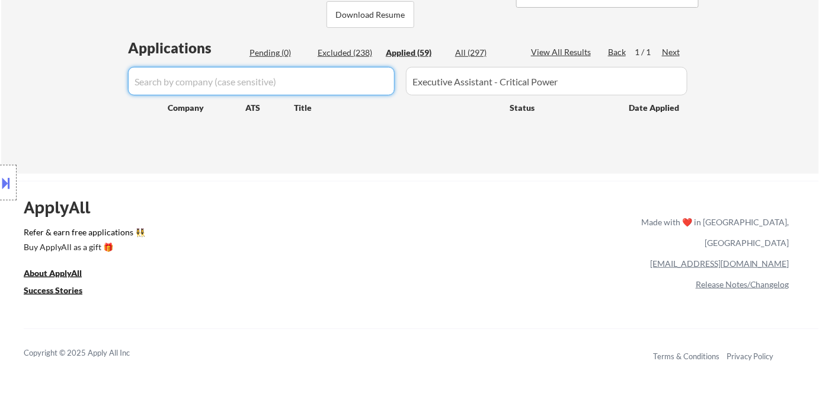
click at [237, 84] on input "input" at bounding box center [261, 81] width 267 height 28
paste input "flextronics"
type input "flextronics"
click at [477, 47] on div "All (297)" at bounding box center [484, 53] width 59 height 12
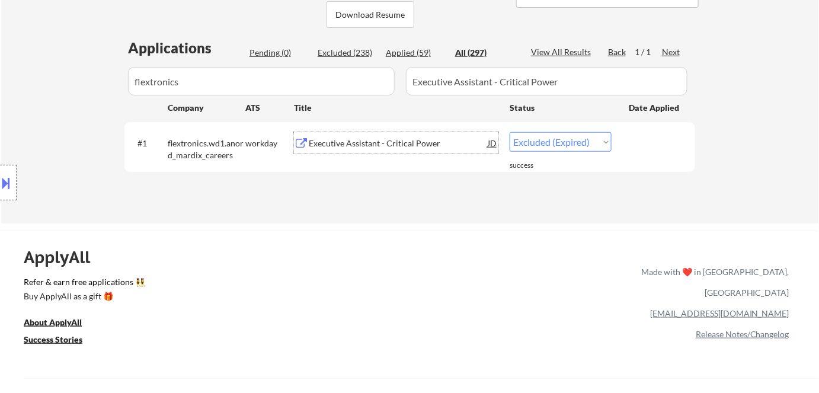
click at [430, 148] on div "Executive Assistant - Critical Power" at bounding box center [398, 144] width 179 height 12
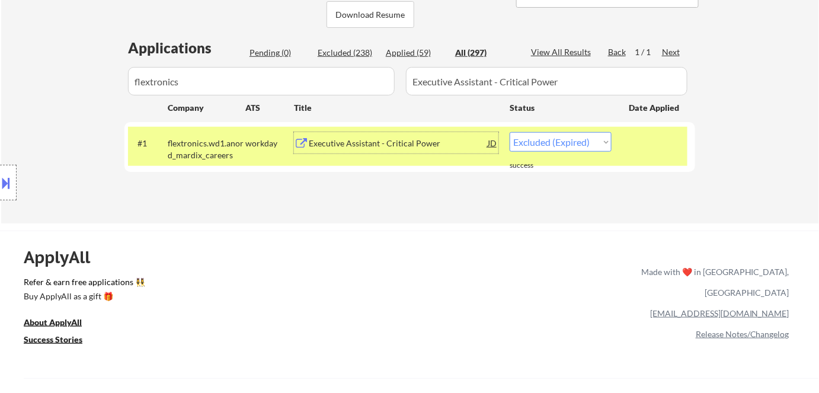
click at [541, 145] on select "Choose an option... Pending Applied Excluded (Questions) Excluded (Expired) Exc…" at bounding box center [561, 142] width 102 height 20
select select ""applied""
click at [510, 132] on select "Choose an option... Pending Applied Excluded (Questions) Excluded (Expired) Exc…" at bounding box center [561, 142] width 102 height 20
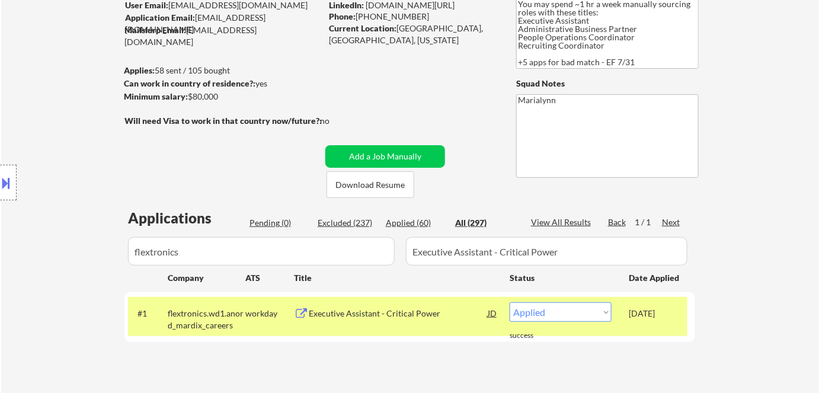
scroll to position [215, 0]
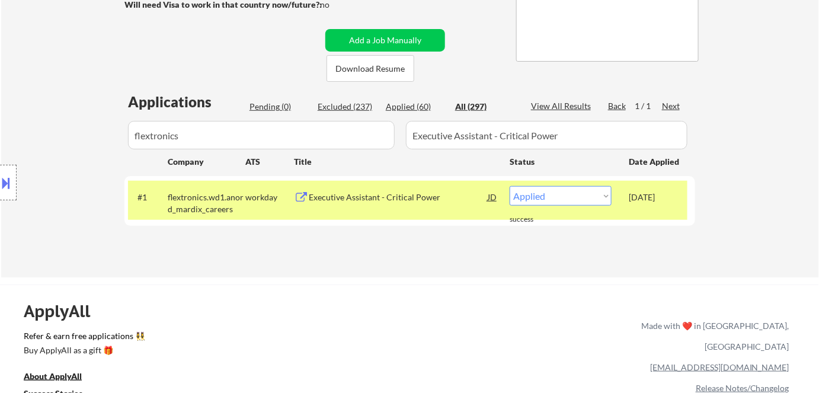
drag, startPoint x: 305, startPoint y: 146, endPoint x: 210, endPoint y: 143, distance: 94.9
click at [225, 146] on div at bounding box center [410, 135] width 571 height 28
drag, startPoint x: 186, startPoint y: 137, endPoint x: 4, endPoint y: 148, distance: 182.3
click at [38, 146] on div "Location Inclusions: Charleston, SC Mount Pleasant, SC North Charleston, SC Jam…" at bounding box center [106, 183] width 212 height 220
click at [196, 136] on div "Location Inclusions: Charleston, SC Mount Pleasant, SC North Charleston, SC Jam…" at bounding box center [106, 183] width 212 height 220
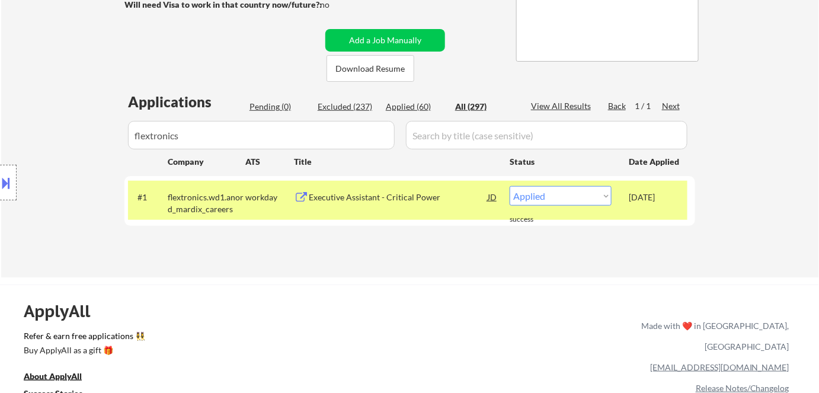
click at [215, 133] on input "input" at bounding box center [261, 135] width 267 height 28
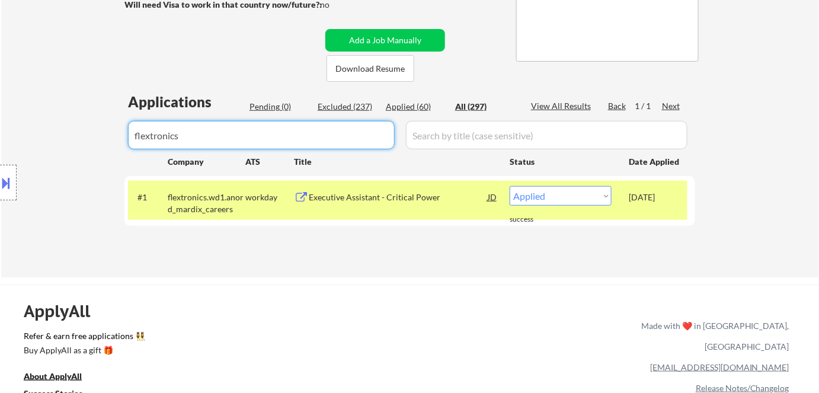
drag, startPoint x: 213, startPoint y: 133, endPoint x: 283, endPoint y: 104, distance: 75.5
click at [0, 0] on div "#3 outsourcey _ Executive Assistant JD warning_amber Choose an option... Pendin…" at bounding box center [0, 0] width 0 height 0
click at [275, 116] on div "Applications Pending (0) Excluded (237) Applied (60) All (297) View All Results…" at bounding box center [410, 173] width 571 height 163
select select ""applied""
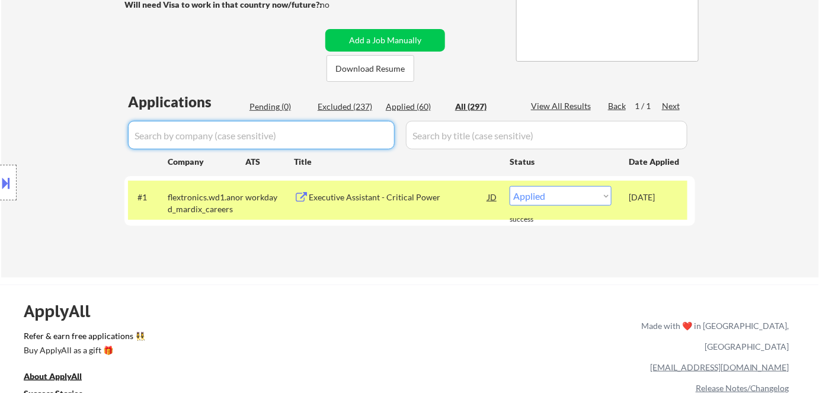
select select ""applied""
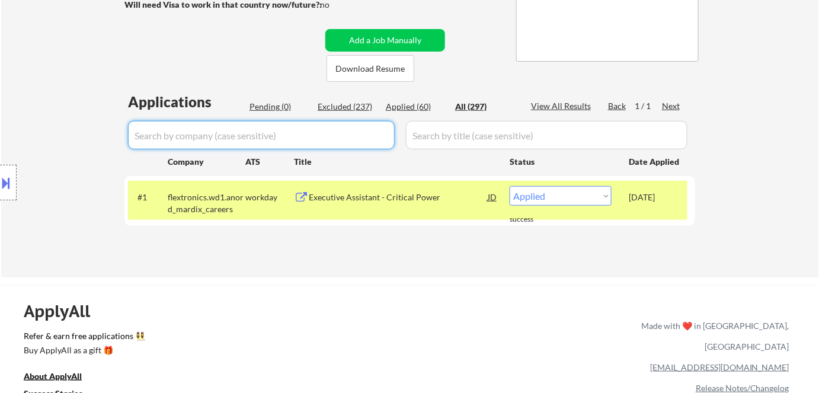
select select ""applied""
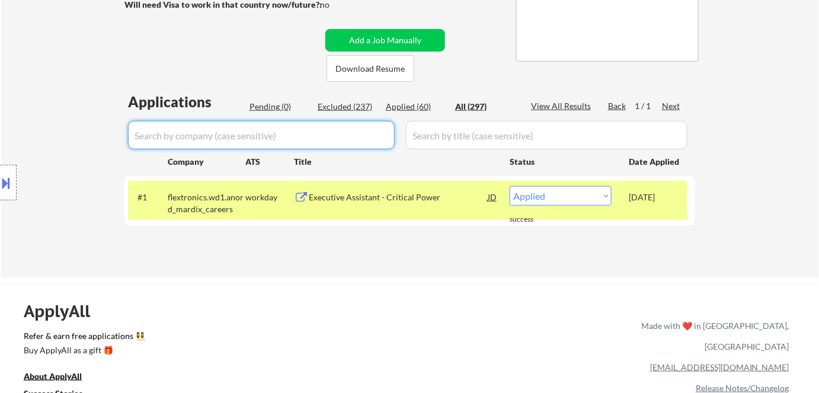
select select ""applied""
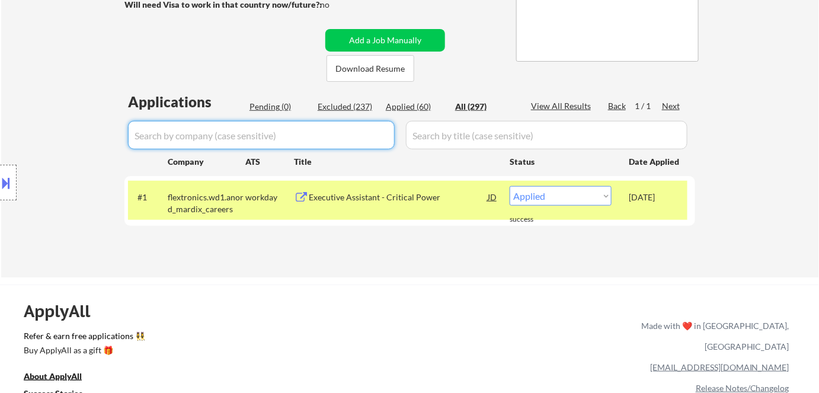
select select ""applied""
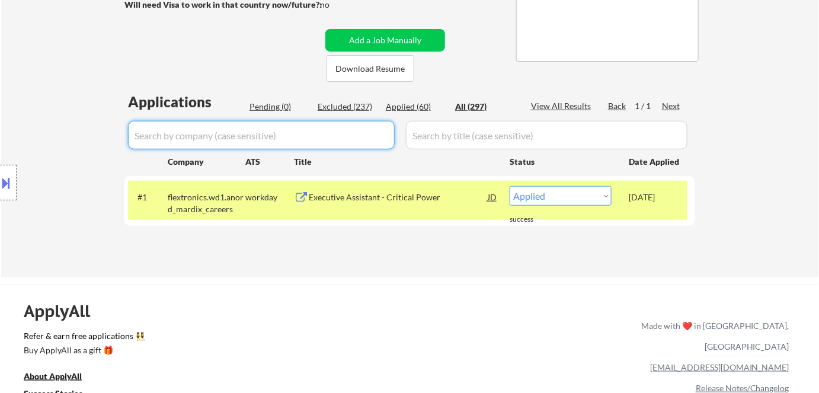
select select ""applied""
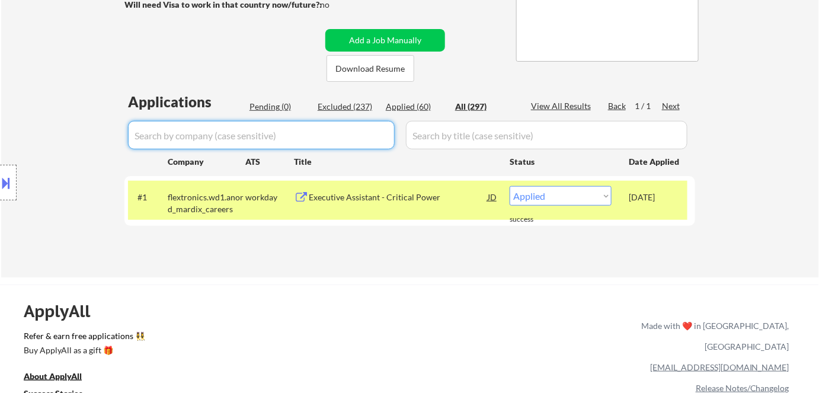
select select ""applied""
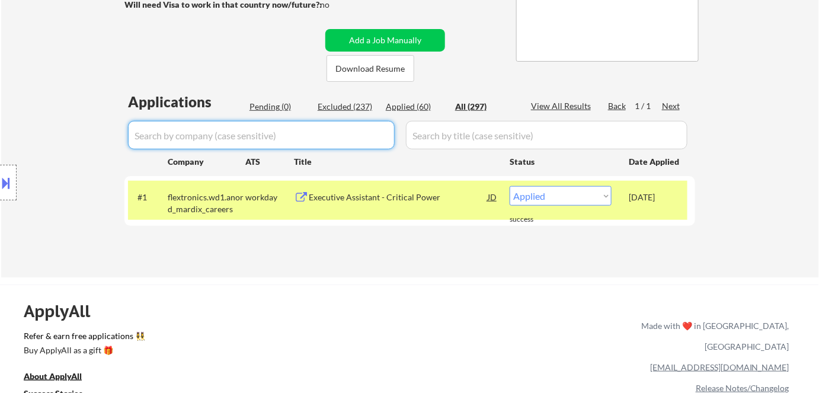
select select ""applied""
select select ""excluded""
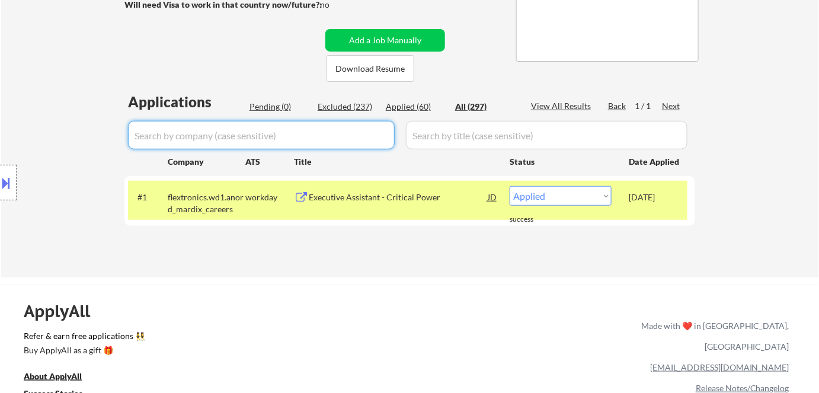
select select ""excluded__location_""
select select ""excluded""
select select ""excluded__location_""
select select ""excluded""
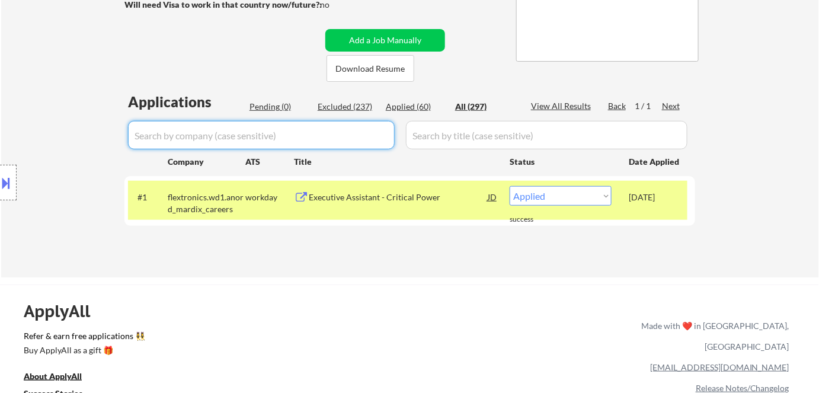
select select ""excluded__location_""
select select ""excluded__expired_""
select select ""excluded__location_""
select select ""excluded__salary_""
select select ""excluded__location_""
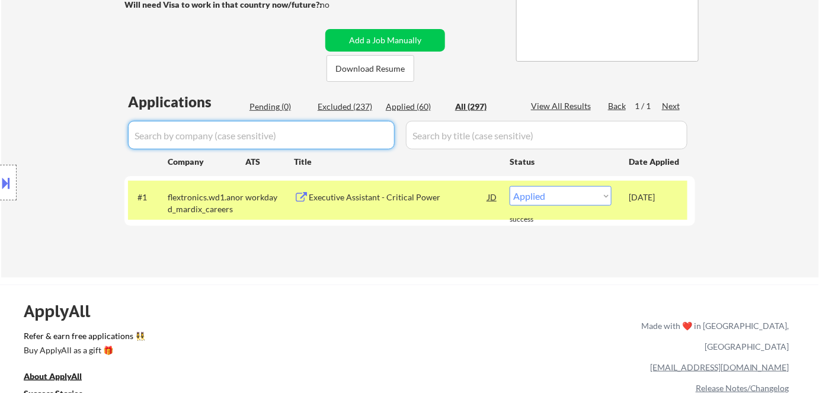
select select ""excluded__salary_""
select select ""excluded__location_""
select select ""excluded__expired_""
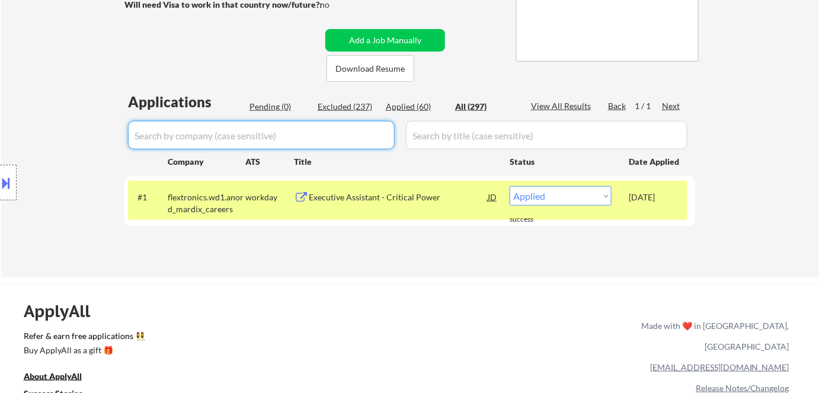
select select ""excluded__salary_""
select select ""excluded__location_""
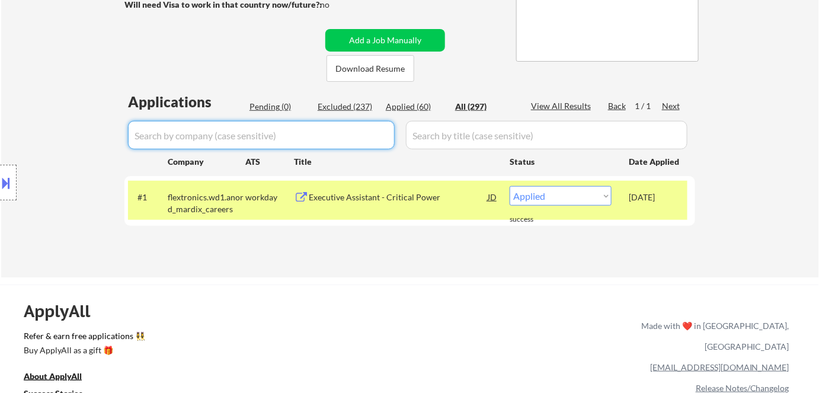
select select ""excluded""
select select ""excluded__expired_""
select select ""excluded__location_""
select select ""excluded__salary_""
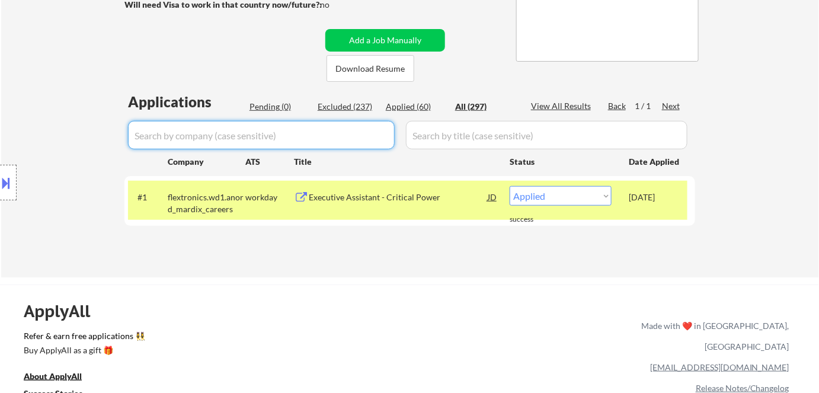
select select ""excluded__salary_""
select select ""excluded__expired_""
select select ""excluded""
select select ""excluded__expired_""
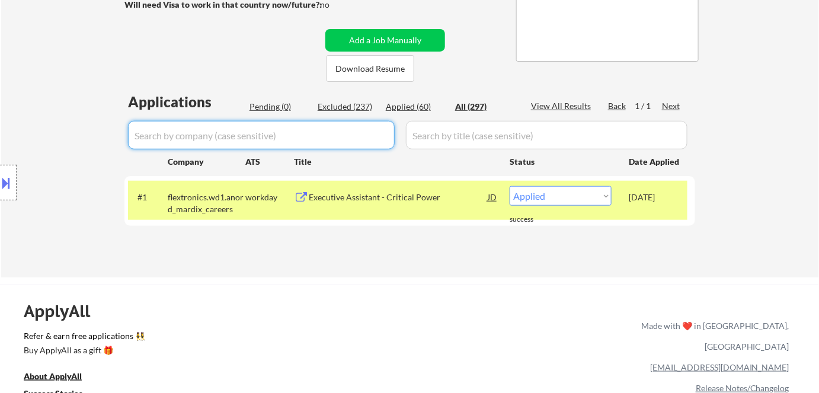
select select ""excluded""
select select ""excluded__expired_""
select select ""excluded__location_""
select select ""excluded__expired_""
select select ""excluded__bad_match_""
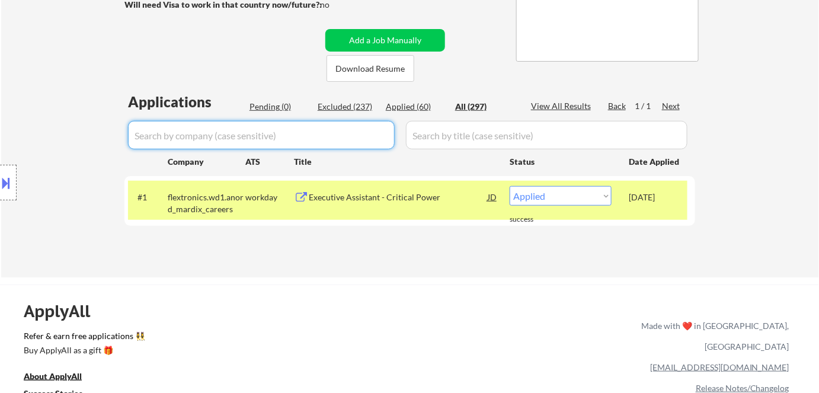
select select ""excluded__expired_""
select select ""excluded__salary_""
select select ""excluded__bad_match_""
select select ""excluded__location_""
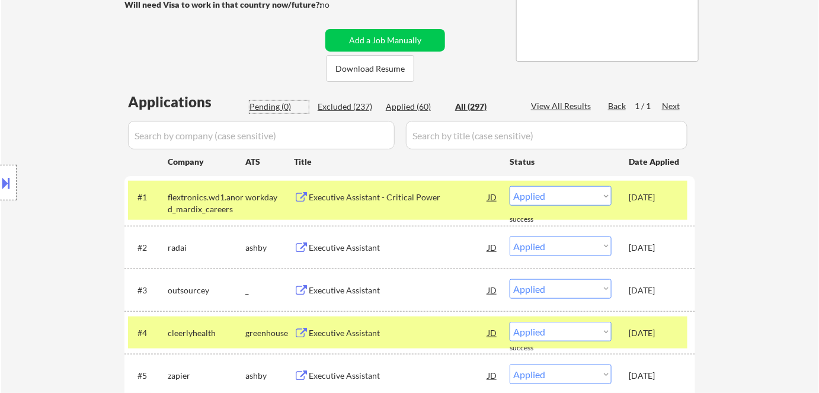
click at [283, 104] on div "Pending (0)" at bounding box center [279, 107] width 59 height 12
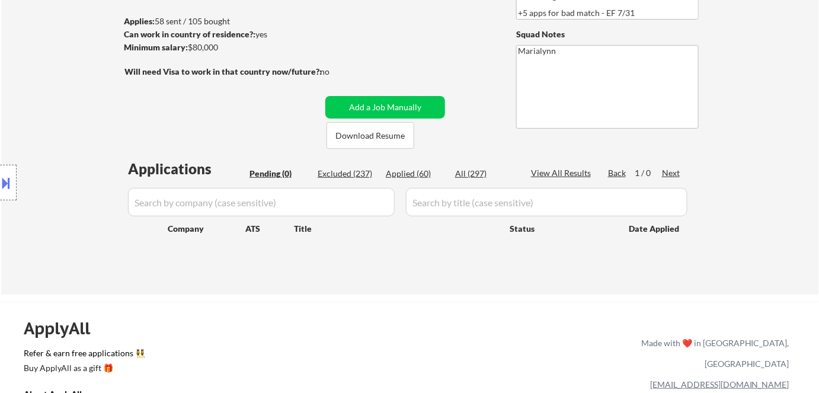
scroll to position [0, 0]
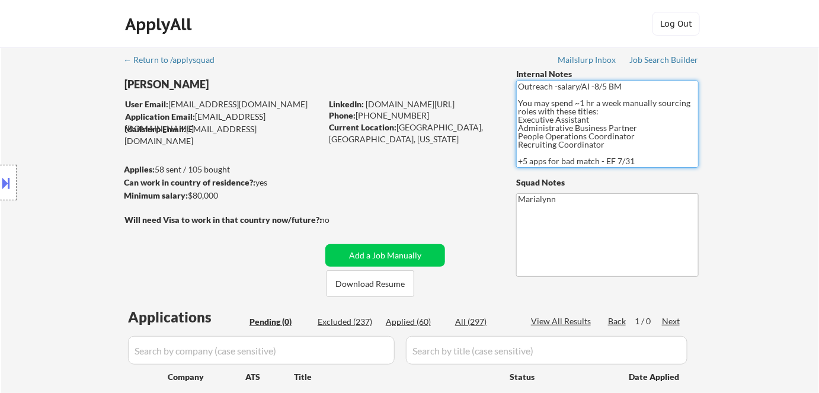
drag, startPoint x: 519, startPoint y: 128, endPoint x: 646, endPoint y: 126, distance: 126.9
click at [646, 126] on textarea "Outreach -salary/AI -8/5 BM You may spend ~1 hr a week manually sourcing roles …" at bounding box center [607, 124] width 183 height 87
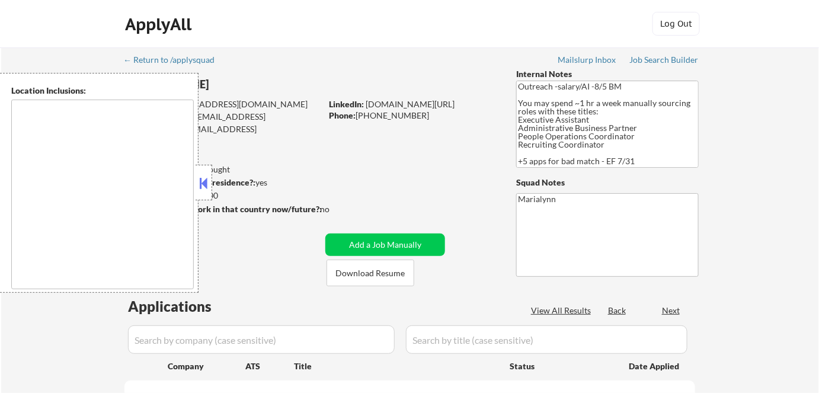
type textarea "[GEOGRAPHIC_DATA], [GEOGRAPHIC_DATA], [GEOGRAPHIC_DATA] [GEOGRAPHIC_DATA], [GEO…"
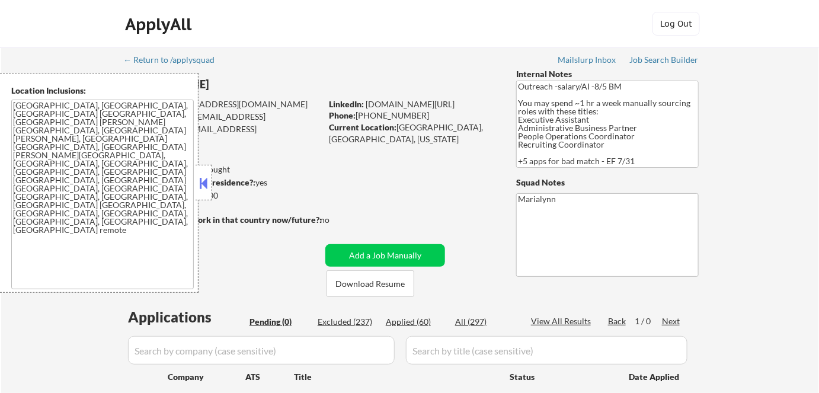
click at [427, 321] on div "Applied (60)" at bounding box center [415, 322] width 59 height 12
click at [205, 182] on button at bounding box center [203, 183] width 13 height 18
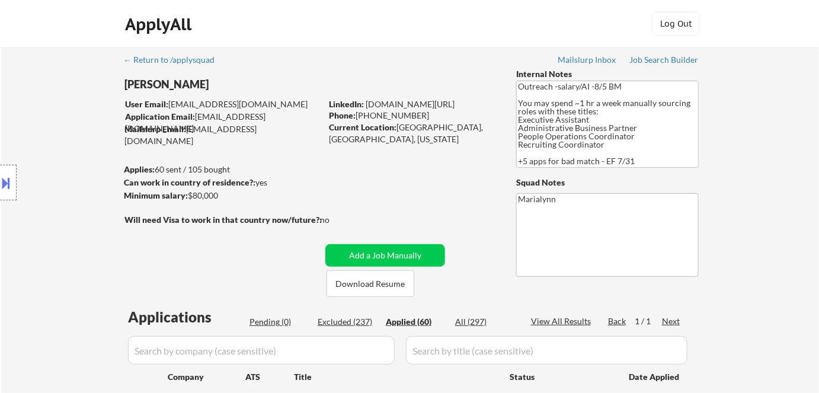
select select ""applied""
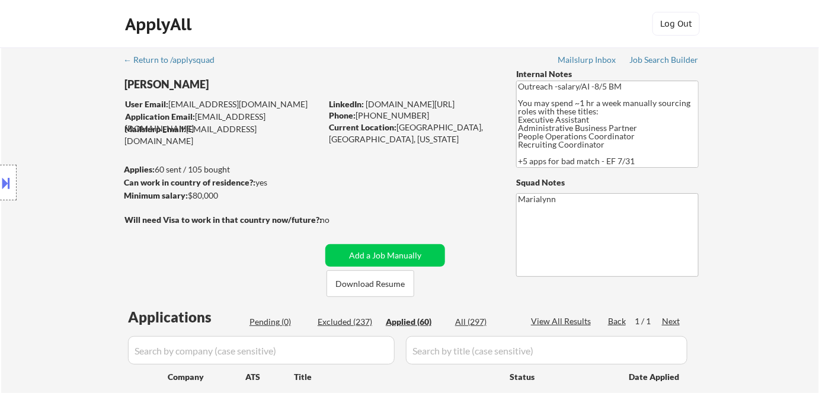
select select ""applied""
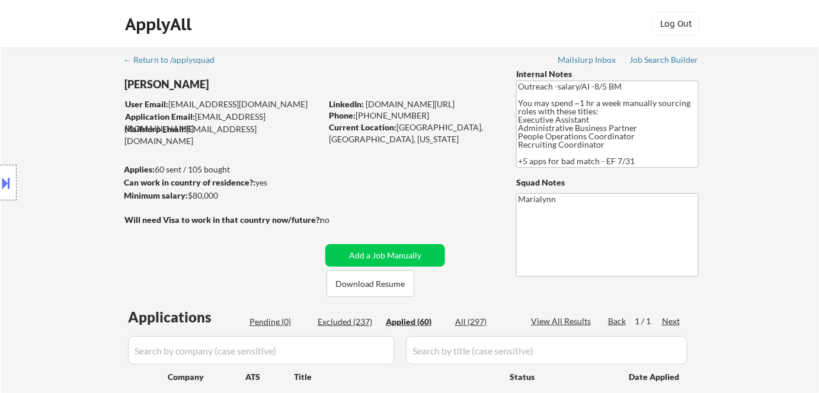
select select ""applied""
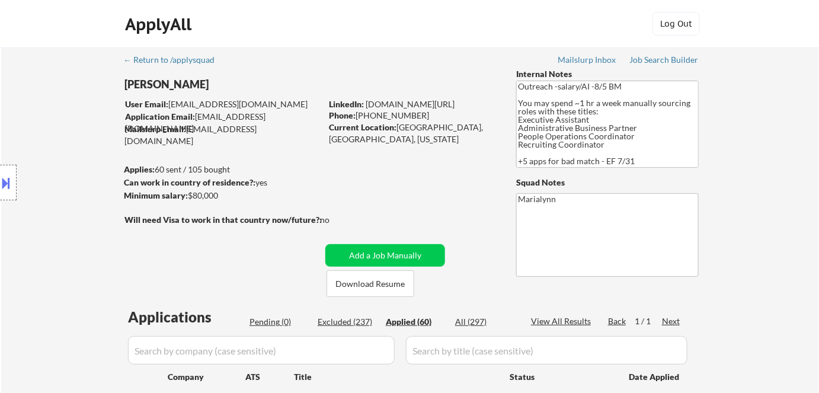
select select ""applied""
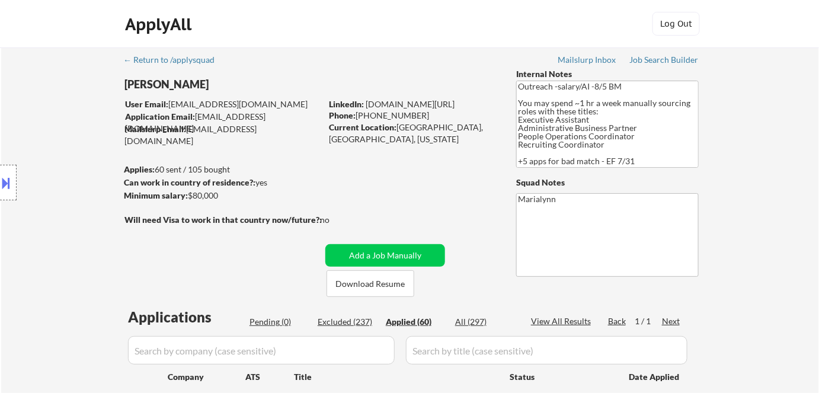
select select ""applied""
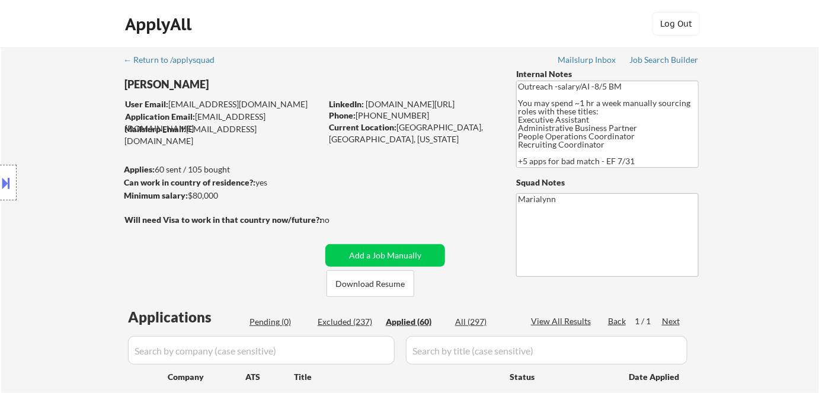
select select ""applied""
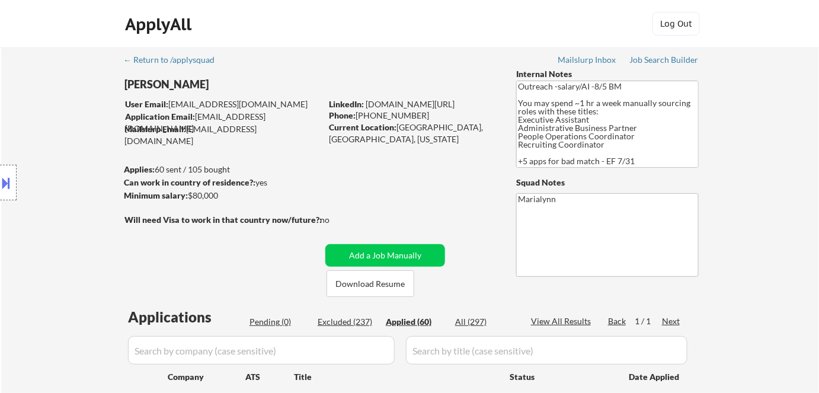
select select ""applied""
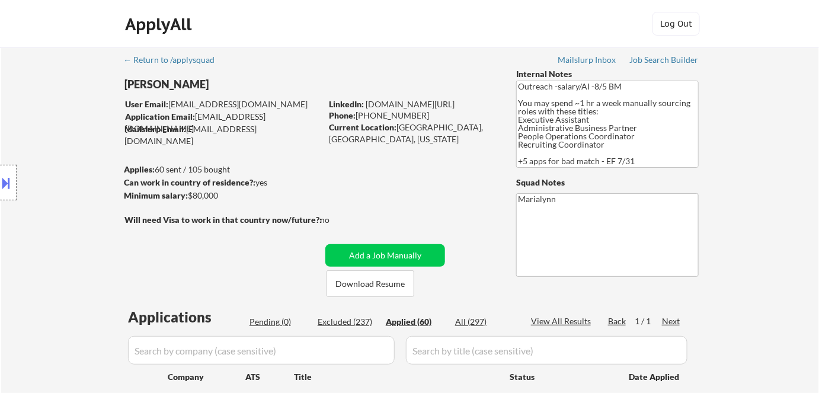
select select ""applied""
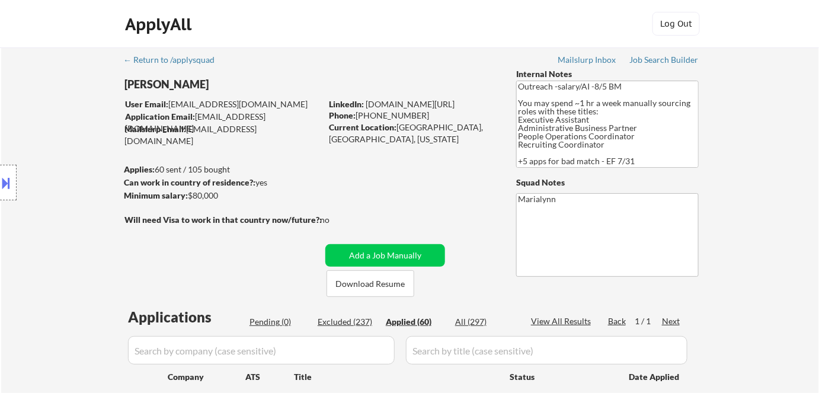
select select ""applied""
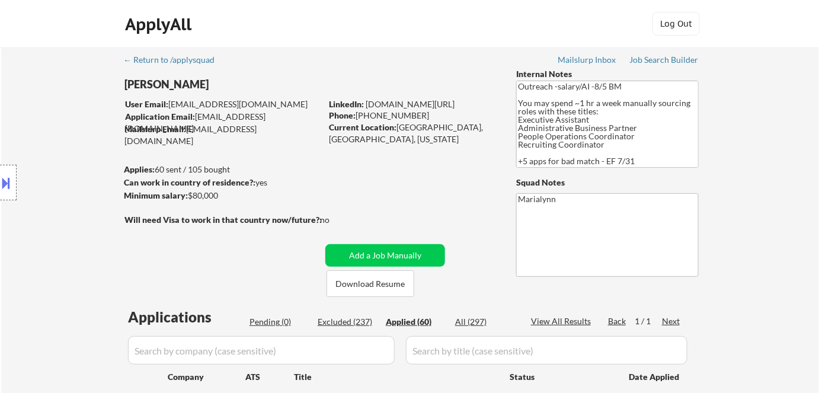
select select ""applied""
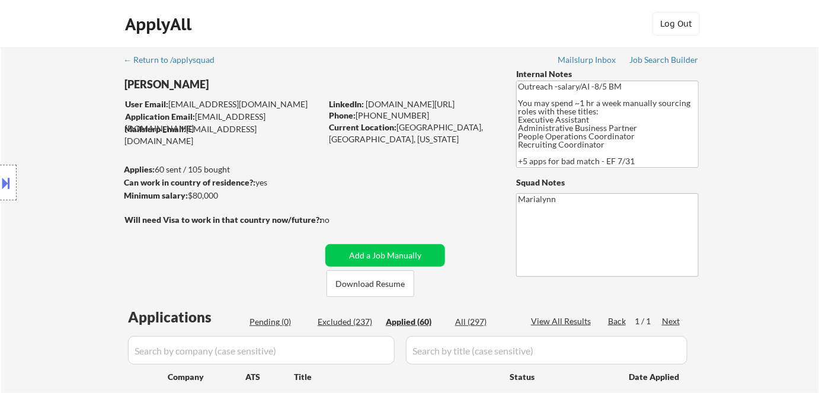
select select ""applied""
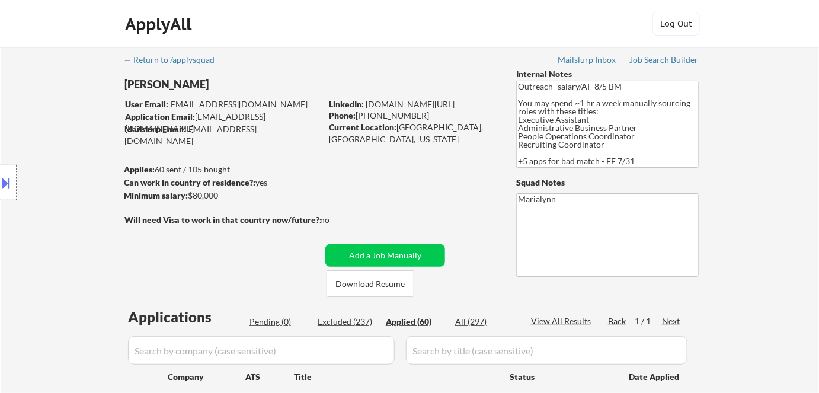
select select ""applied""
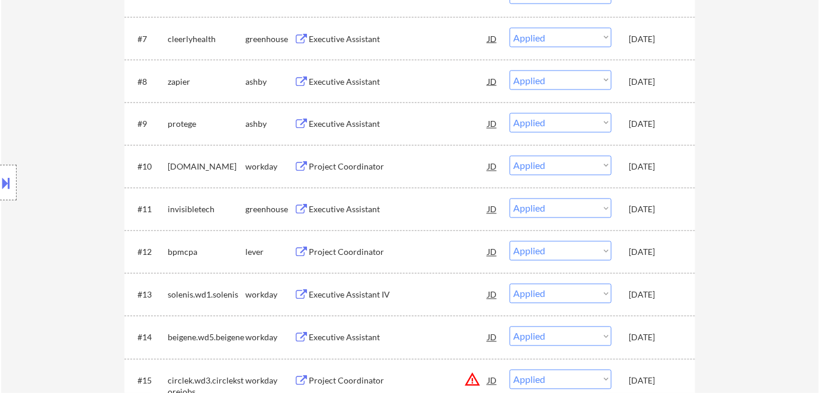
scroll to position [646, 0]
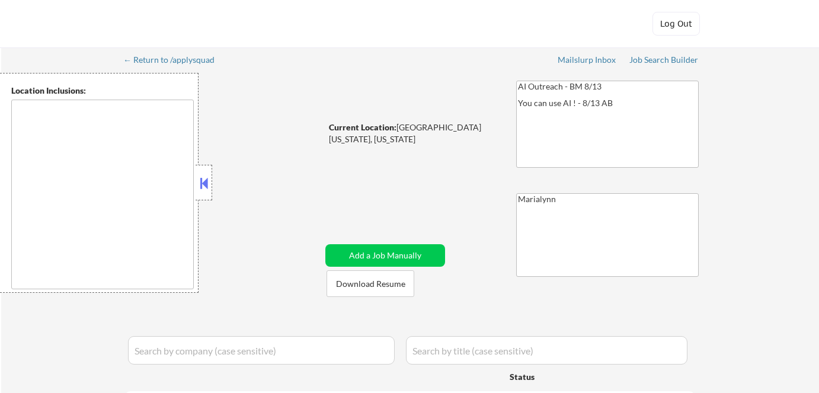
select select ""pending""
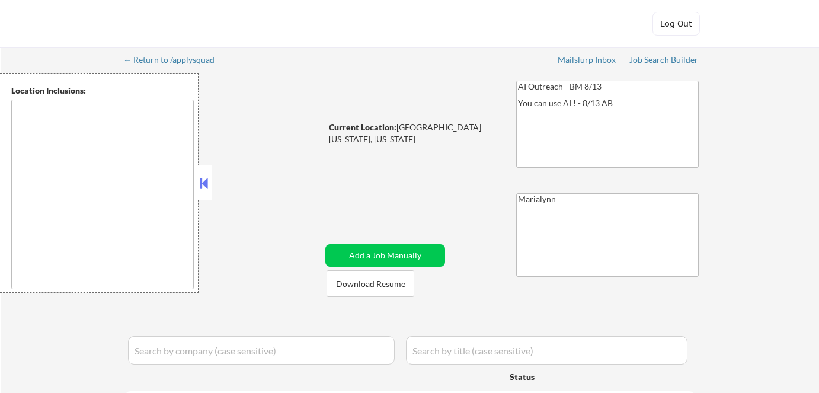
select select ""pending""
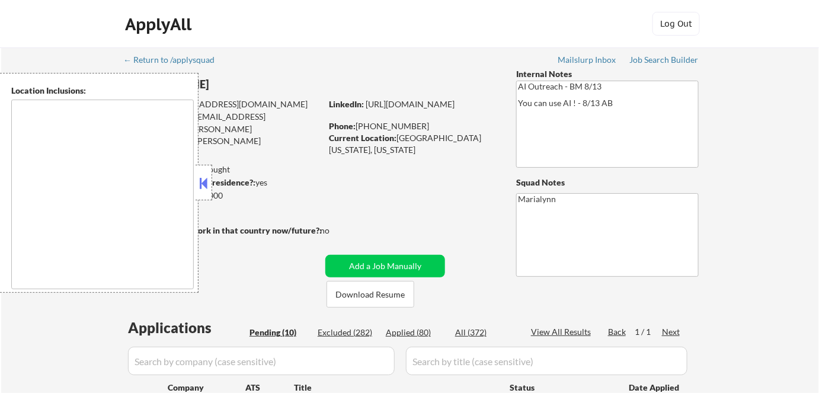
click at [199, 184] on button at bounding box center [203, 183] width 13 height 18
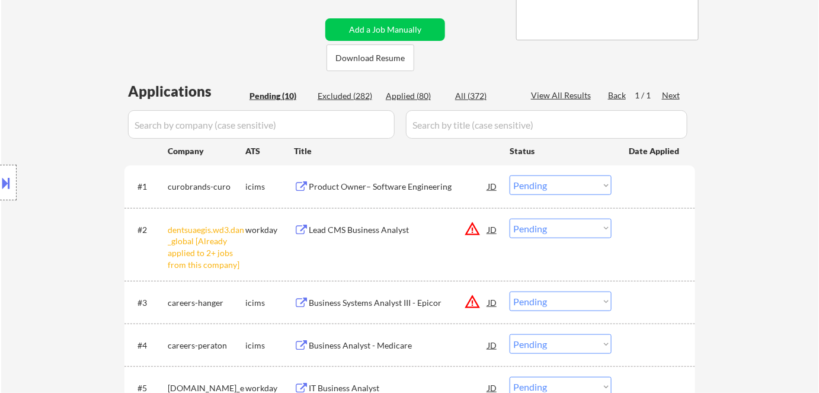
scroll to position [323, 0]
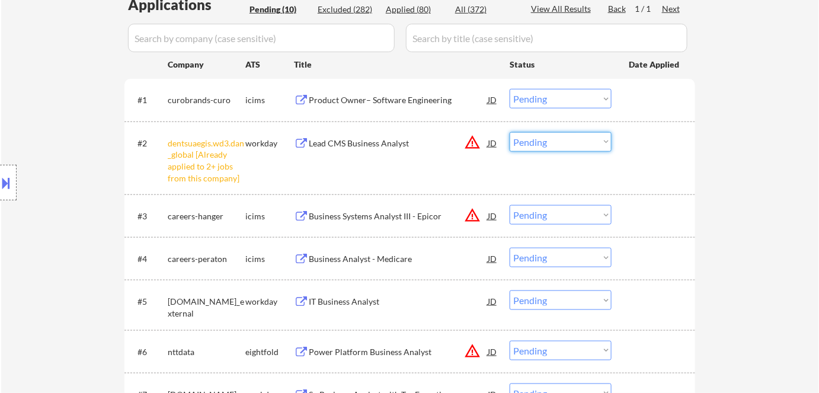
click at [556, 145] on select "Choose an option... Pending Applied Excluded (Questions) Excluded (Expired) Exc…" at bounding box center [561, 142] width 102 height 20
click at [510, 132] on select "Choose an option... Pending Applied Excluded (Questions) Excluded (Expired) Exc…" at bounding box center [561, 142] width 102 height 20
select select ""pending""
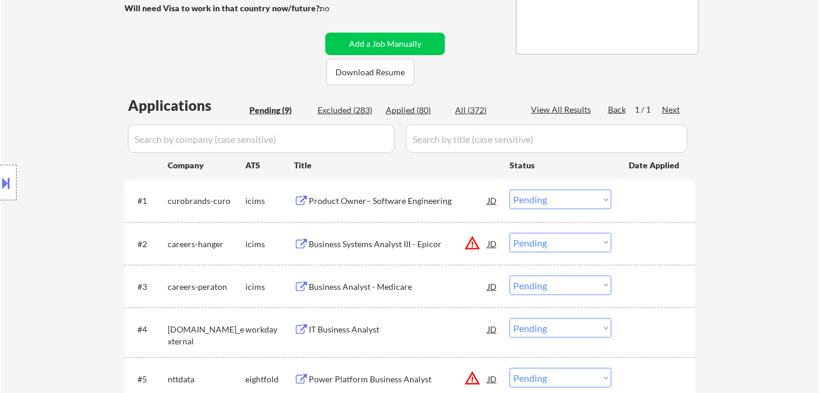
scroll to position [215, 0]
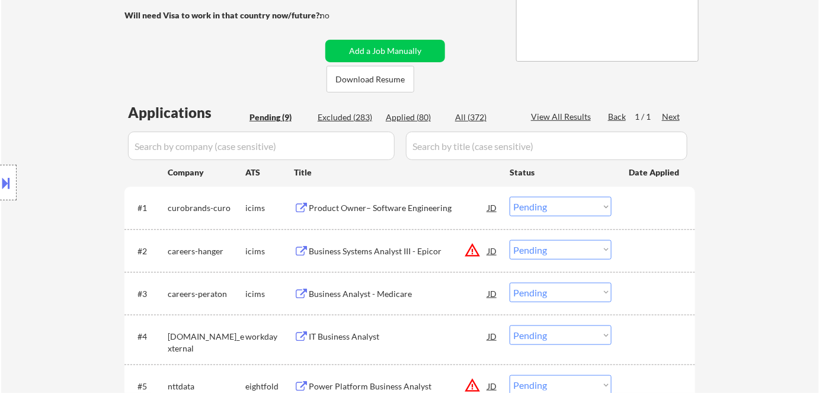
click at [414, 210] on div "Product Owner– Software Engineering" at bounding box center [398, 208] width 179 height 12
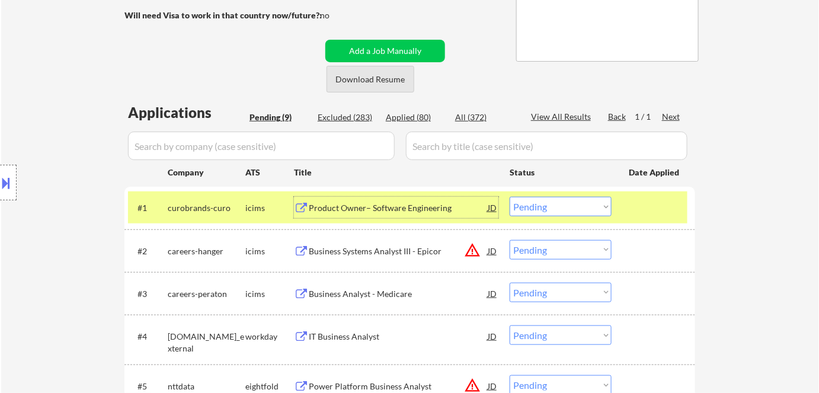
click at [393, 75] on button "Download Resume" at bounding box center [371, 79] width 88 height 27
drag, startPoint x: 548, startPoint y: 203, endPoint x: 554, endPoint y: 215, distance: 13.5
click at [549, 205] on select "Choose an option... Pending Applied Excluded (Questions) Excluded (Expired) Exc…" at bounding box center [561, 207] width 102 height 20
click at [510, 197] on select "Choose an option... Pending Applied Excluded (Questions) Excluded (Expired) Exc…" at bounding box center [561, 207] width 102 height 20
select select ""pending""
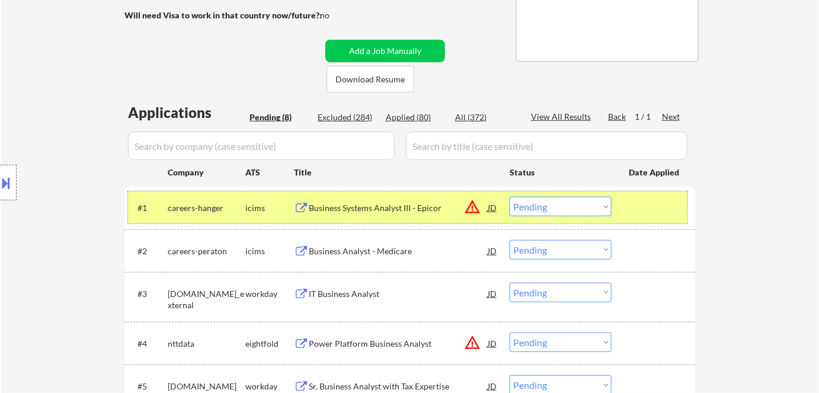
drag, startPoint x: 257, startPoint y: 206, endPoint x: 312, endPoint y: 225, distance: 58.3
click at [257, 205] on div "icims" at bounding box center [269, 208] width 49 height 12
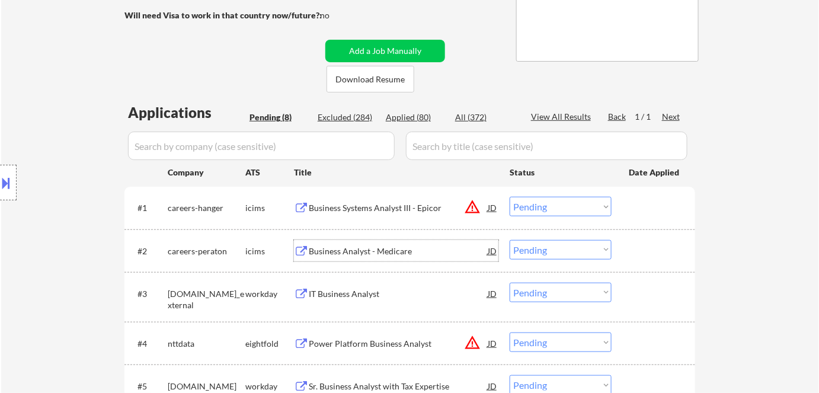
click at [371, 250] on div "Business Analyst - Medicare" at bounding box center [398, 251] width 179 height 12
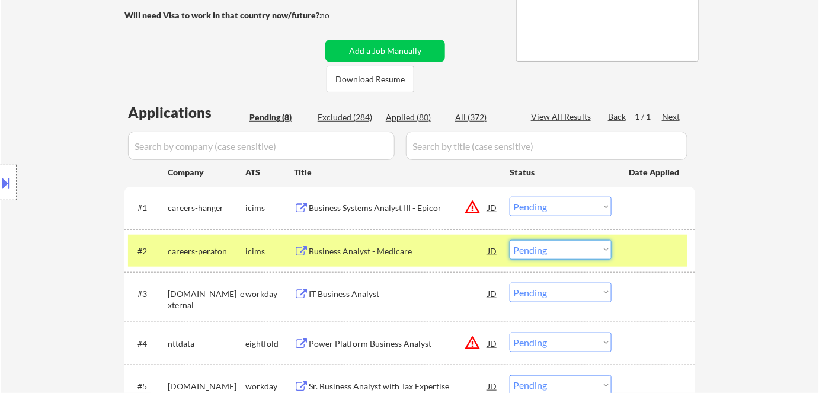
click at [567, 253] on select "Choose an option... Pending Applied Excluded (Questions) Excluded (Expired) Exc…" at bounding box center [561, 250] width 102 height 20
click at [510, 240] on select "Choose an option... Pending Applied Excluded (Questions) Excluded (Expired) Exc…" at bounding box center [561, 250] width 102 height 20
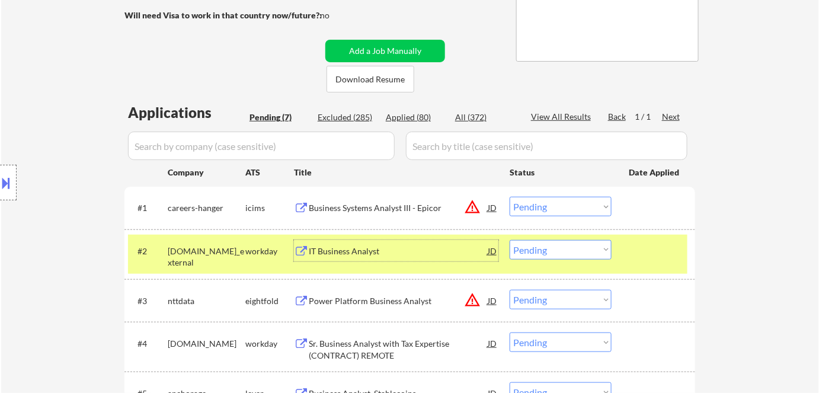
click at [336, 251] on div "IT Business Analyst" at bounding box center [398, 251] width 179 height 12
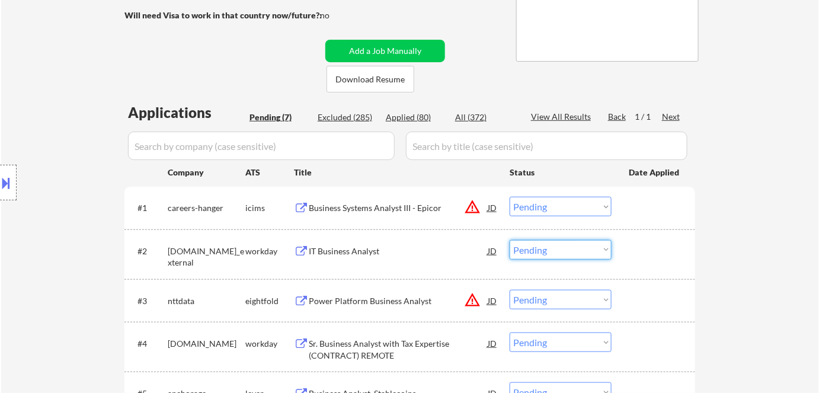
drag, startPoint x: 551, startPoint y: 245, endPoint x: 558, endPoint y: 253, distance: 9.7
click at [553, 245] on select "Choose an option... Pending Applied Excluded (Questions) Excluded (Expired) Exc…" at bounding box center [561, 250] width 102 height 20
click at [510, 240] on select "Choose an option... Pending Applied Excluded (Questions) Excluded (Expired) Exc…" at bounding box center [561, 250] width 102 height 20
select select ""pending""
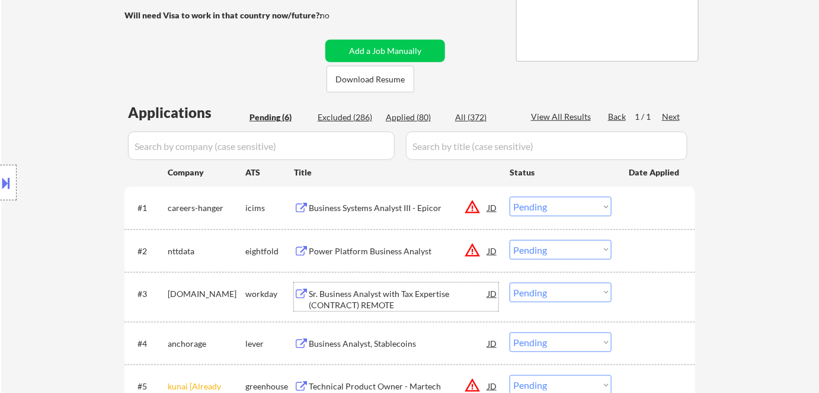
click at [345, 295] on div "Sr. Business Analyst with Tax Expertise (CONTRACT) REMOTE" at bounding box center [398, 299] width 179 height 23
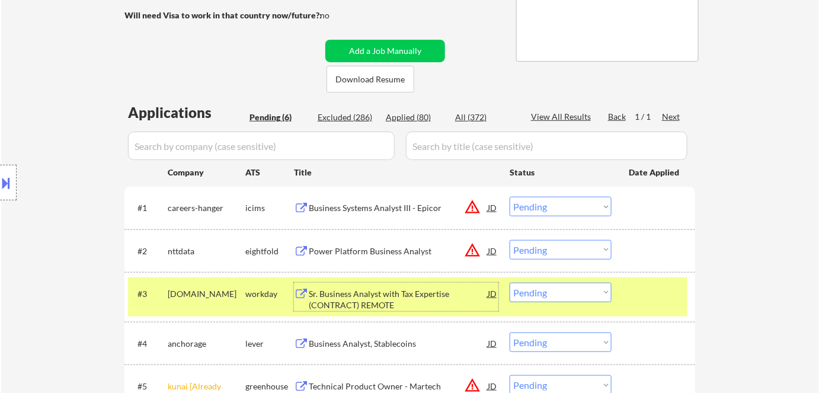
drag, startPoint x: 580, startPoint y: 293, endPoint x: 582, endPoint y: 285, distance: 8.5
click at [580, 293] on select "Choose an option... Pending Applied Excluded (Questions) Excluded (Expired) Exc…" at bounding box center [561, 293] width 102 height 20
click at [510, 283] on select "Choose an option... Pending Applied Excluded (Questions) Excluded (Expired) Exc…" at bounding box center [561, 293] width 102 height 20
select select ""pending""
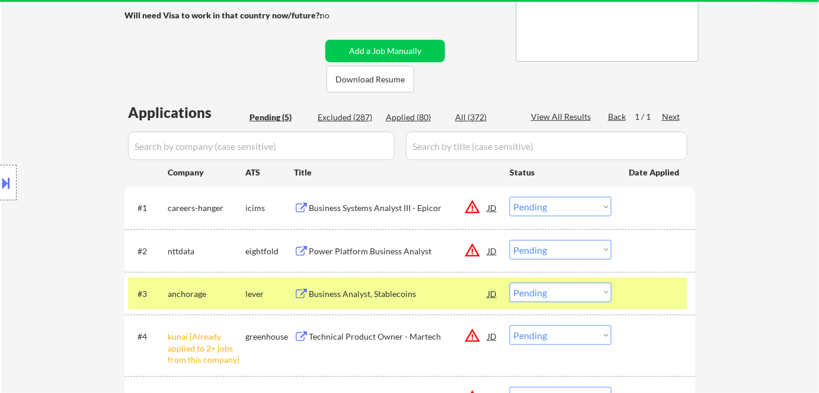
click at [551, 336] on select "Choose an option... Pending Applied Excluded (Questions) Excluded (Expired) Exc…" at bounding box center [561, 336] width 102 height 20
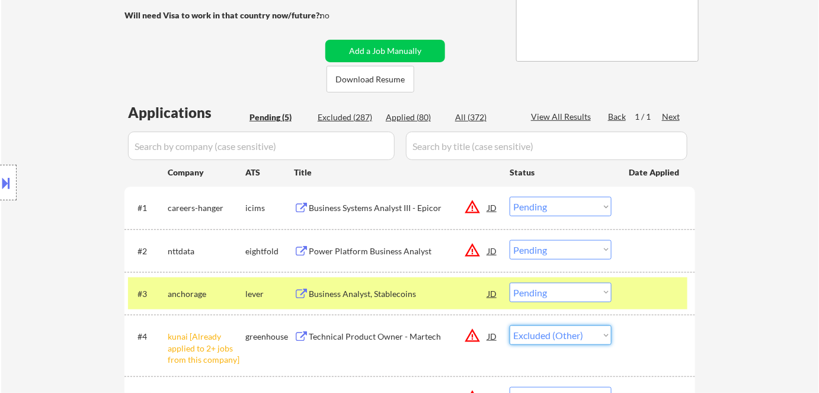
click at [510, 326] on select "Choose an option... Pending Applied Excluded (Questions) Excluded (Expired) Exc…" at bounding box center [561, 336] width 102 height 20
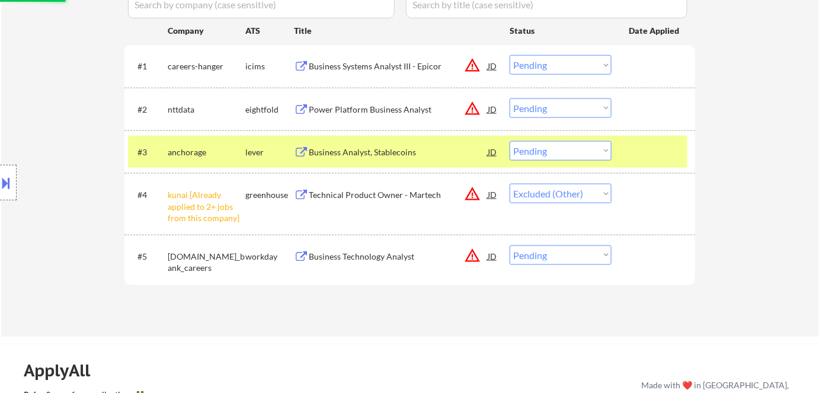
scroll to position [431, 0]
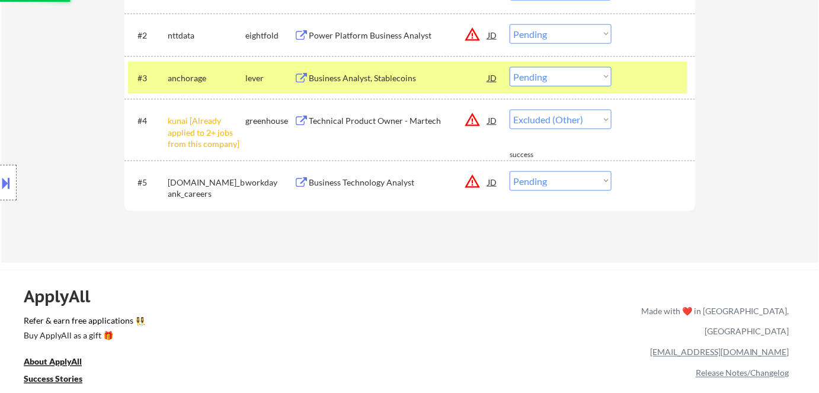
select select ""pending""
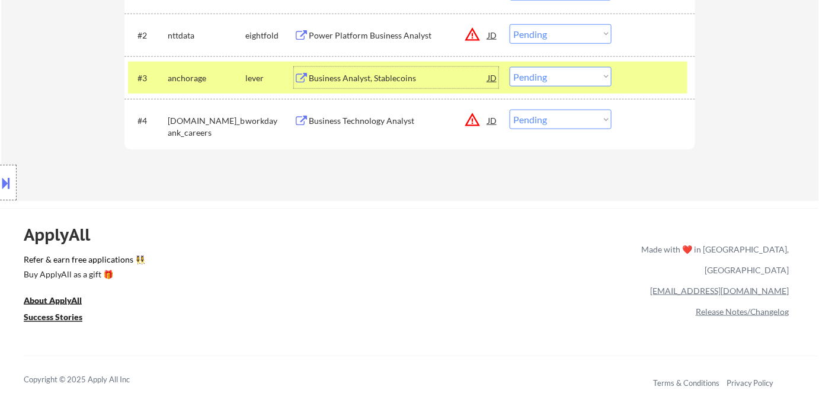
click at [392, 80] on div "Business Analyst, Stablecoins" at bounding box center [398, 78] width 179 height 12
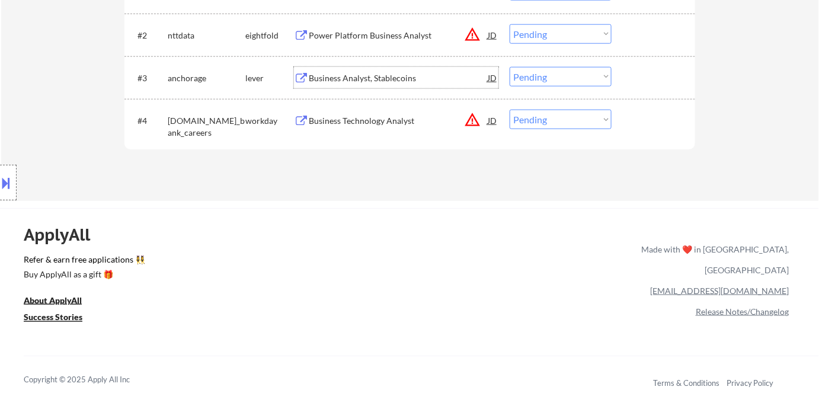
click at [356, 84] on div "Business Analyst, Stablecoins" at bounding box center [398, 77] width 179 height 21
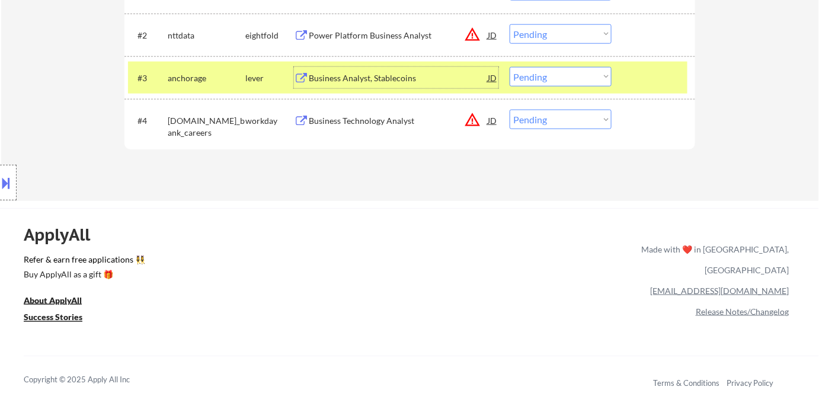
drag, startPoint x: 580, startPoint y: 74, endPoint x: 585, endPoint y: 82, distance: 10.1
click at [580, 74] on select "Choose an option... Pending Applied Excluded (Questions) Excluded (Expired) Exc…" at bounding box center [561, 77] width 102 height 20
click at [510, 67] on select "Choose an option... Pending Applied Excluded (Questions) Excluded (Expired) Exc…" at bounding box center [561, 77] width 102 height 20
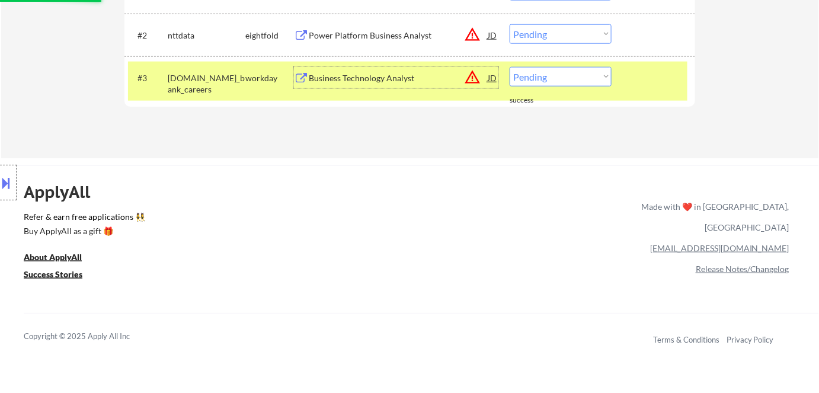
click at [342, 73] on div "Business Technology Analyst" at bounding box center [398, 78] width 179 height 12
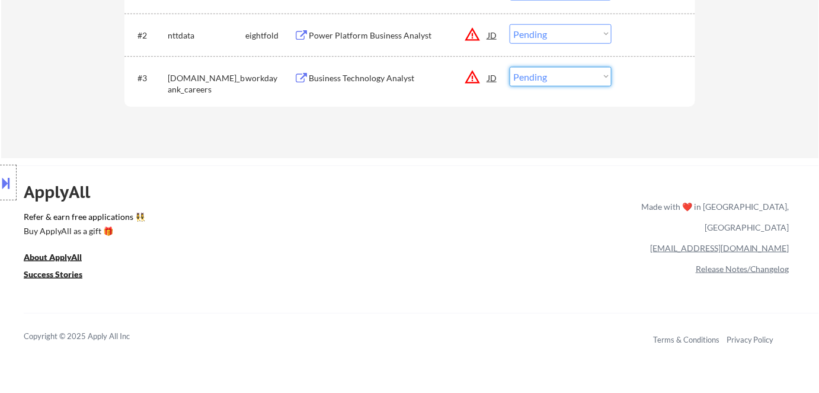
click at [556, 76] on select "Choose an option... Pending Applied Excluded (Questions) Excluded (Expired) Exc…" at bounding box center [561, 77] width 102 height 20
select select ""excluded__salary_""
click at [510, 67] on select "Choose an option... Pending Applied Excluded (Questions) Excluded (Expired) Exc…" at bounding box center [561, 77] width 102 height 20
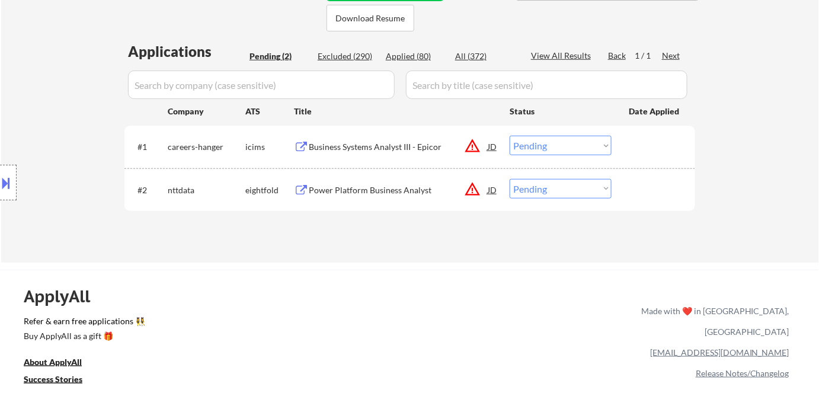
scroll to position [215, 0]
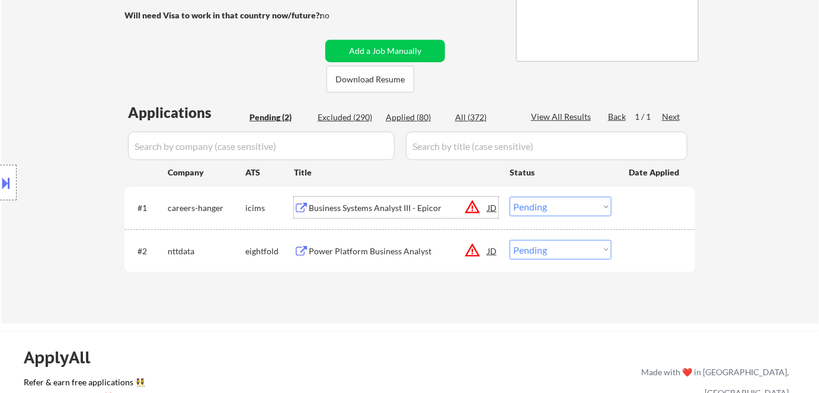
click at [358, 206] on div "Business Systems Analyst III - Epicor" at bounding box center [398, 208] width 179 height 12
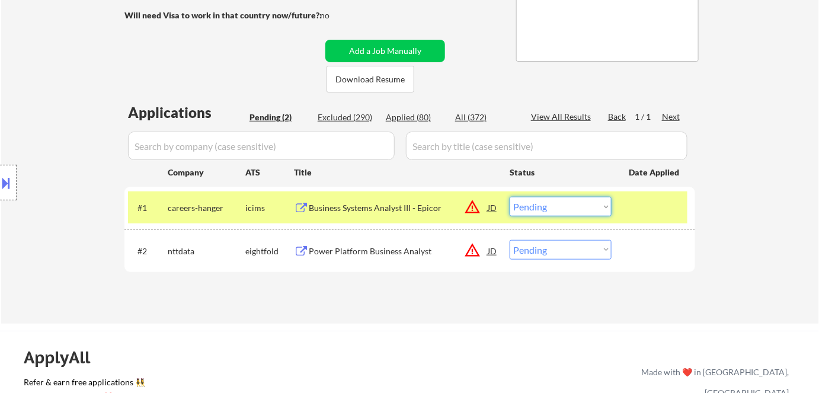
click at [553, 204] on select "Choose an option... Pending Applied Excluded (Questions) Excluded (Expired) Exc…" at bounding box center [561, 207] width 102 height 20
click at [572, 203] on select "Choose an option... Pending Applied Excluded (Questions) Excluded (Expired) Exc…" at bounding box center [561, 207] width 102 height 20
click at [510, 197] on select "Choose an option... Pending Applied Excluded (Questions) Excluded (Expired) Exc…" at bounding box center [561, 207] width 102 height 20
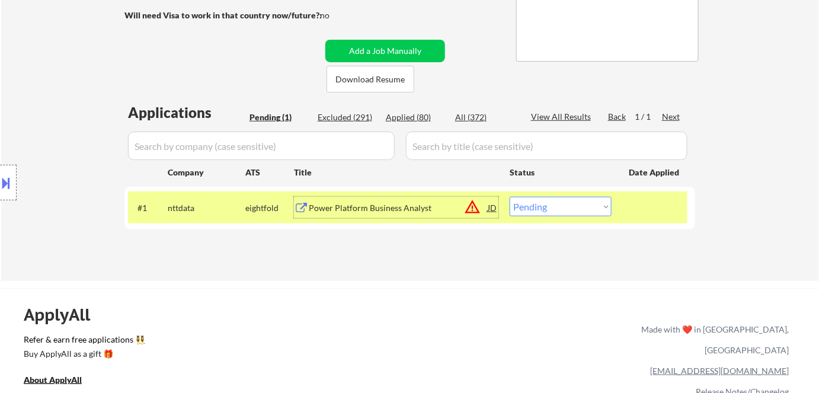
click at [400, 207] on div "Power Platform Business Analyst" at bounding box center [398, 208] width 179 height 12
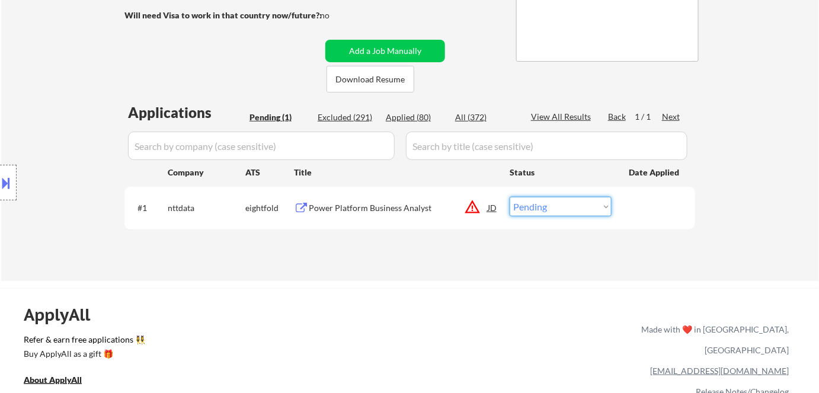
click at [563, 206] on select "Choose an option... Pending Applied Excluded (Questions) Excluded (Expired) Exc…" at bounding box center [561, 207] width 102 height 20
select select ""excluded__bad_match_""
click at [510, 197] on select "Choose an option... Pending Applied Excluded (Questions) Excluded (Expired) Exc…" at bounding box center [561, 207] width 102 height 20
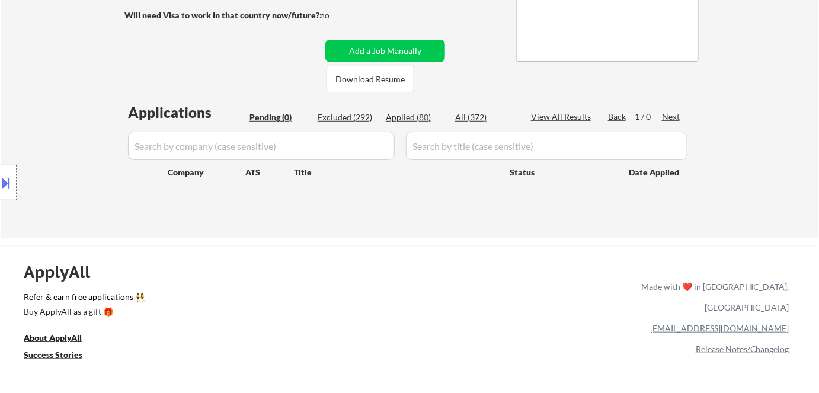
scroll to position [53, 0]
